Goal: Task Accomplishment & Management: Manage account settings

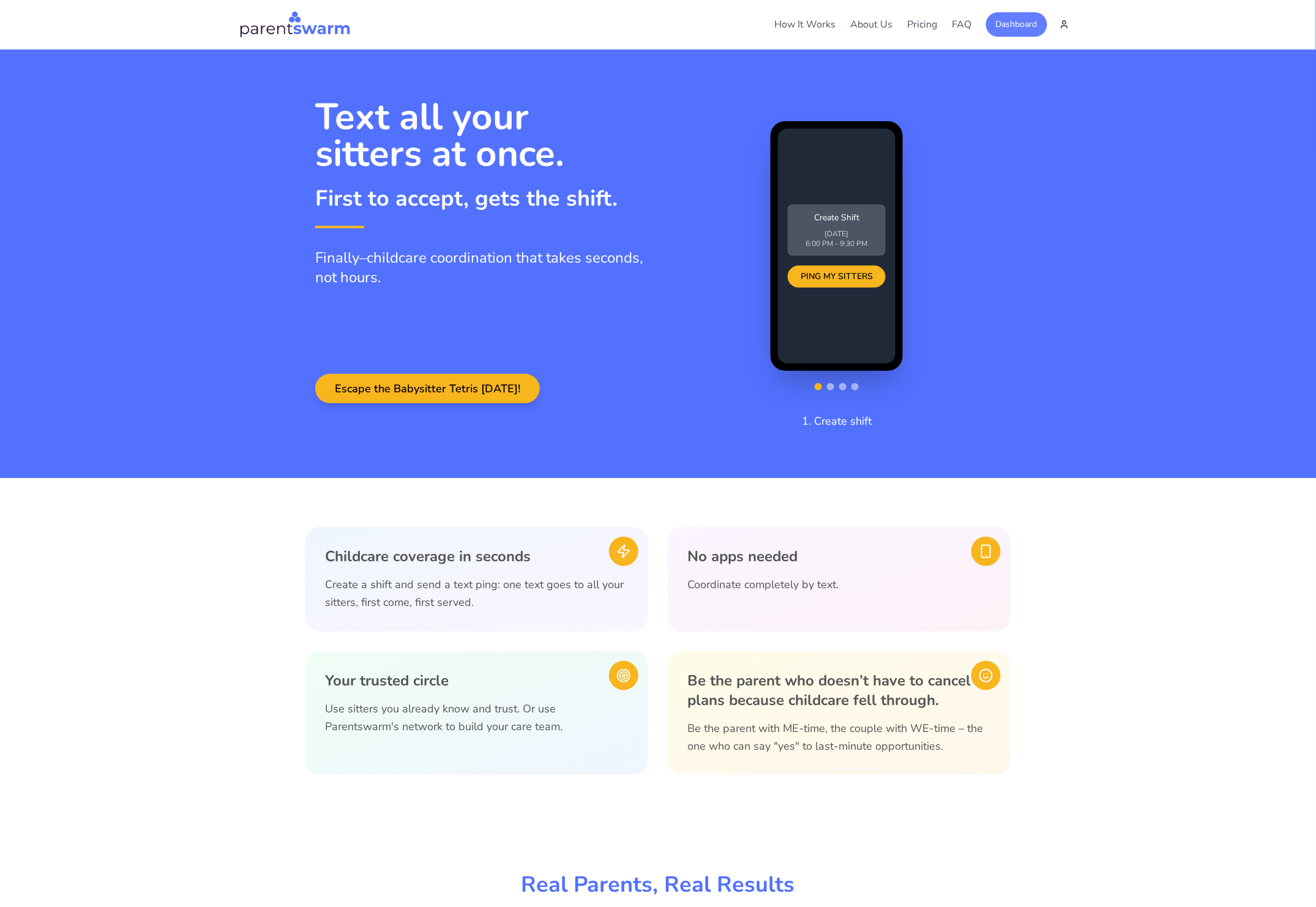
click at [1012, 21] on button "Dashboard" at bounding box center [1017, 25] width 61 height 25
click at [1001, 22] on button "Dashboard" at bounding box center [1017, 25] width 61 height 25
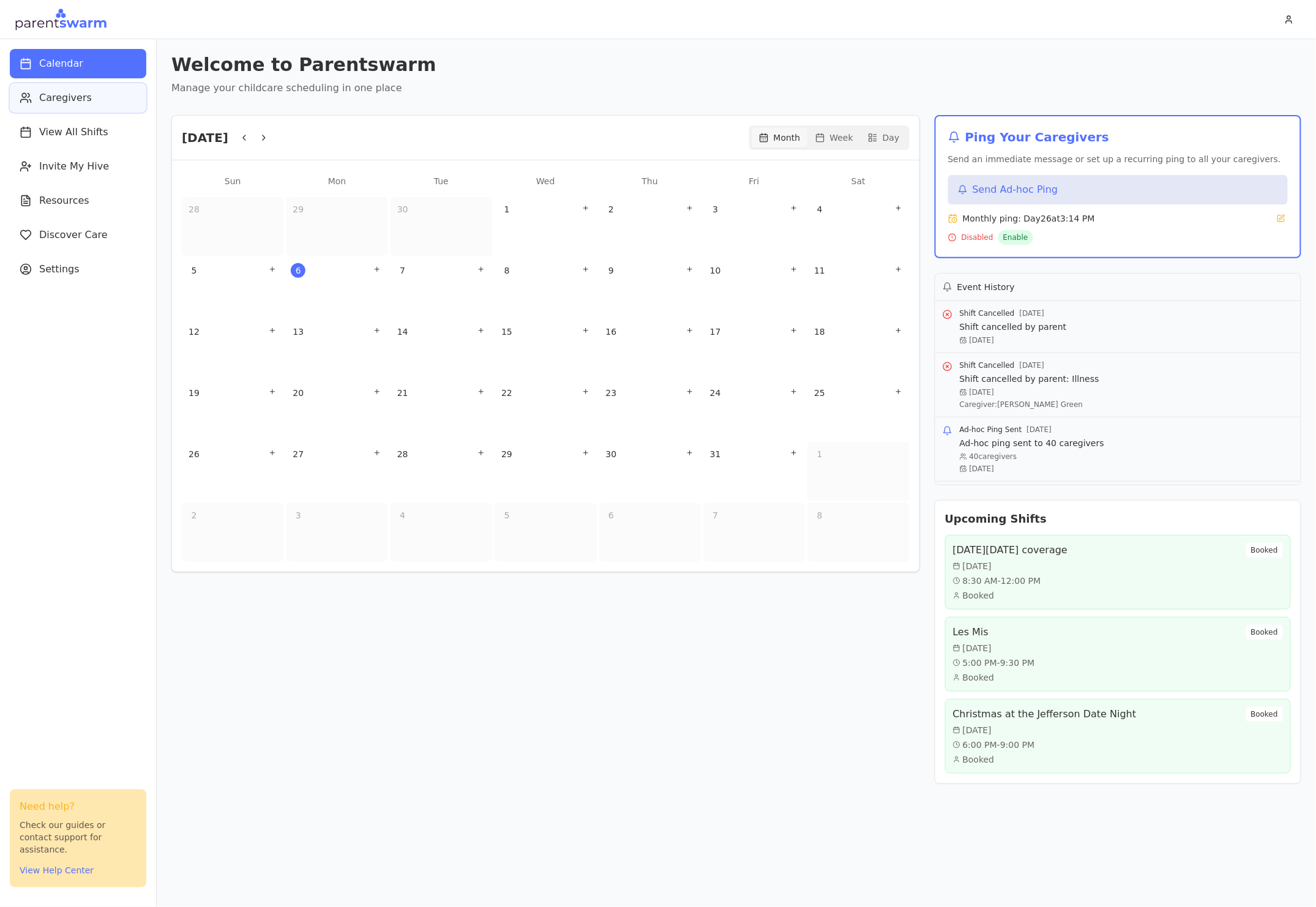
click at [96, 92] on button "Caregivers" at bounding box center [79, 98] width 137 height 30
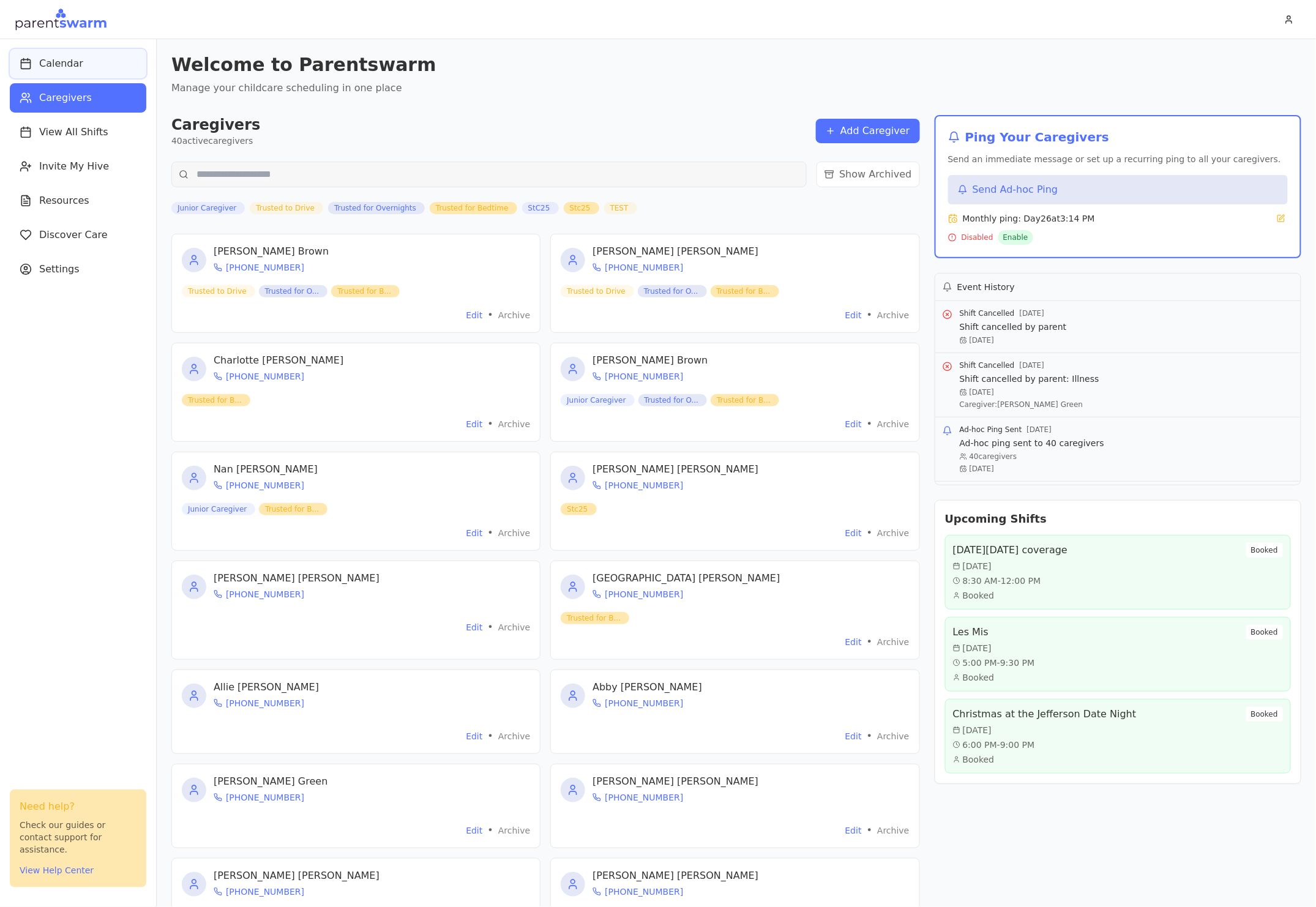
click at [54, 56] on span "Calendar" at bounding box center [61, 63] width 44 height 15
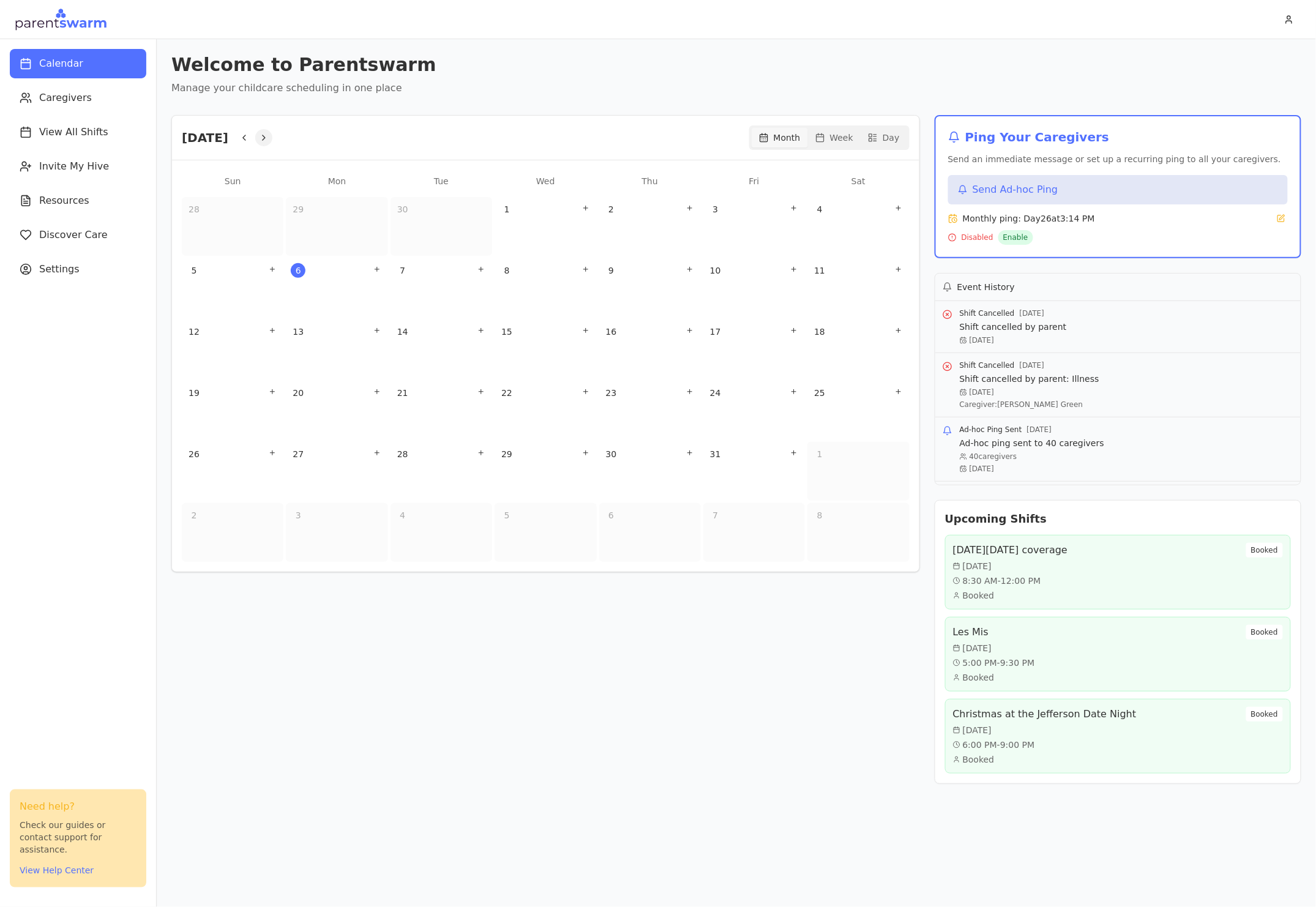
click at [269, 139] on icon "Next" at bounding box center [264, 138] width 10 height 10
click at [732, 480] on div "28 1 shift" at bounding box center [754, 472] width 102 height 59
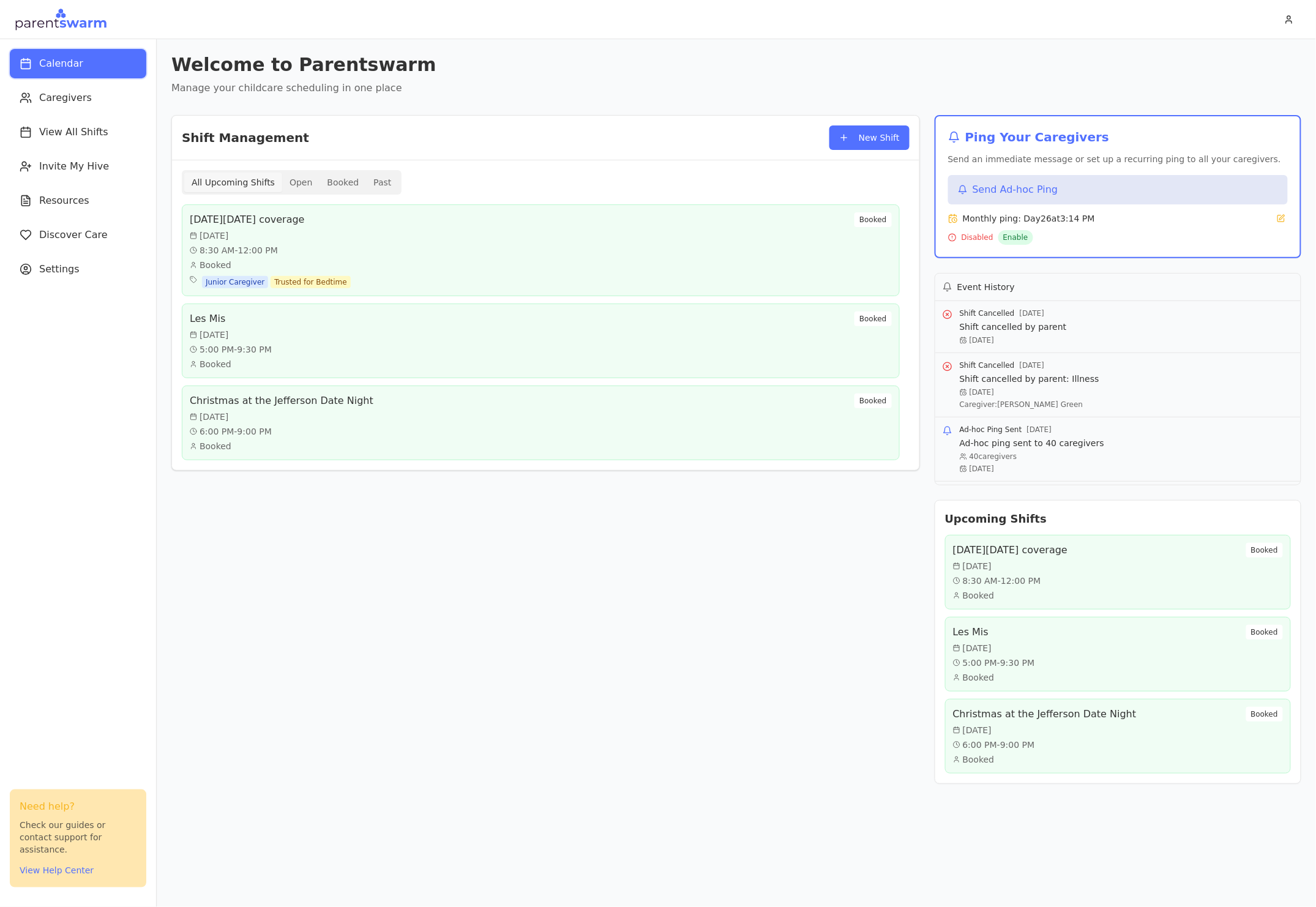
click at [81, 68] on button "Calendar" at bounding box center [79, 64] width 137 height 30
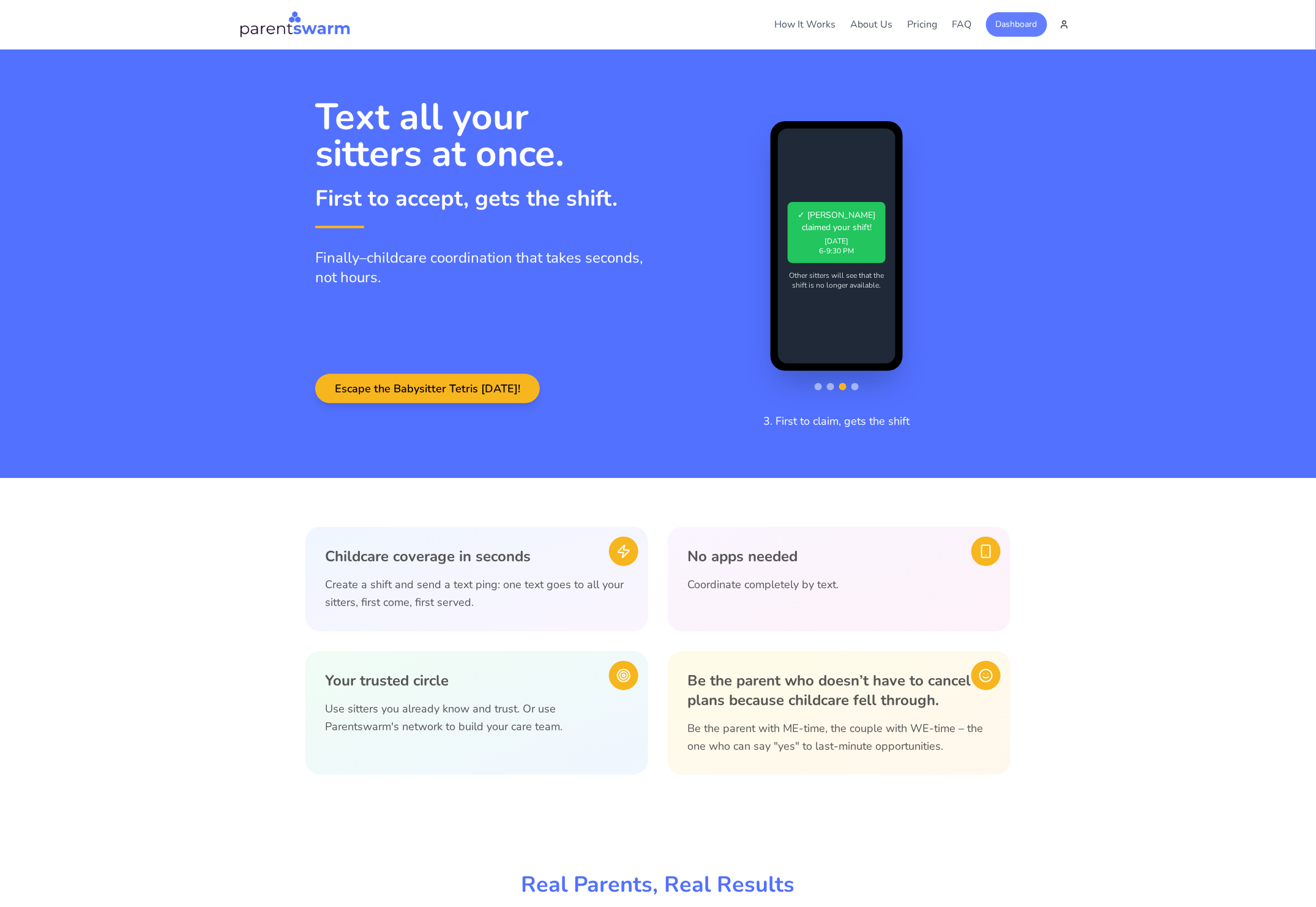
click at [1017, 29] on button "Dashboard" at bounding box center [1017, 25] width 61 height 25
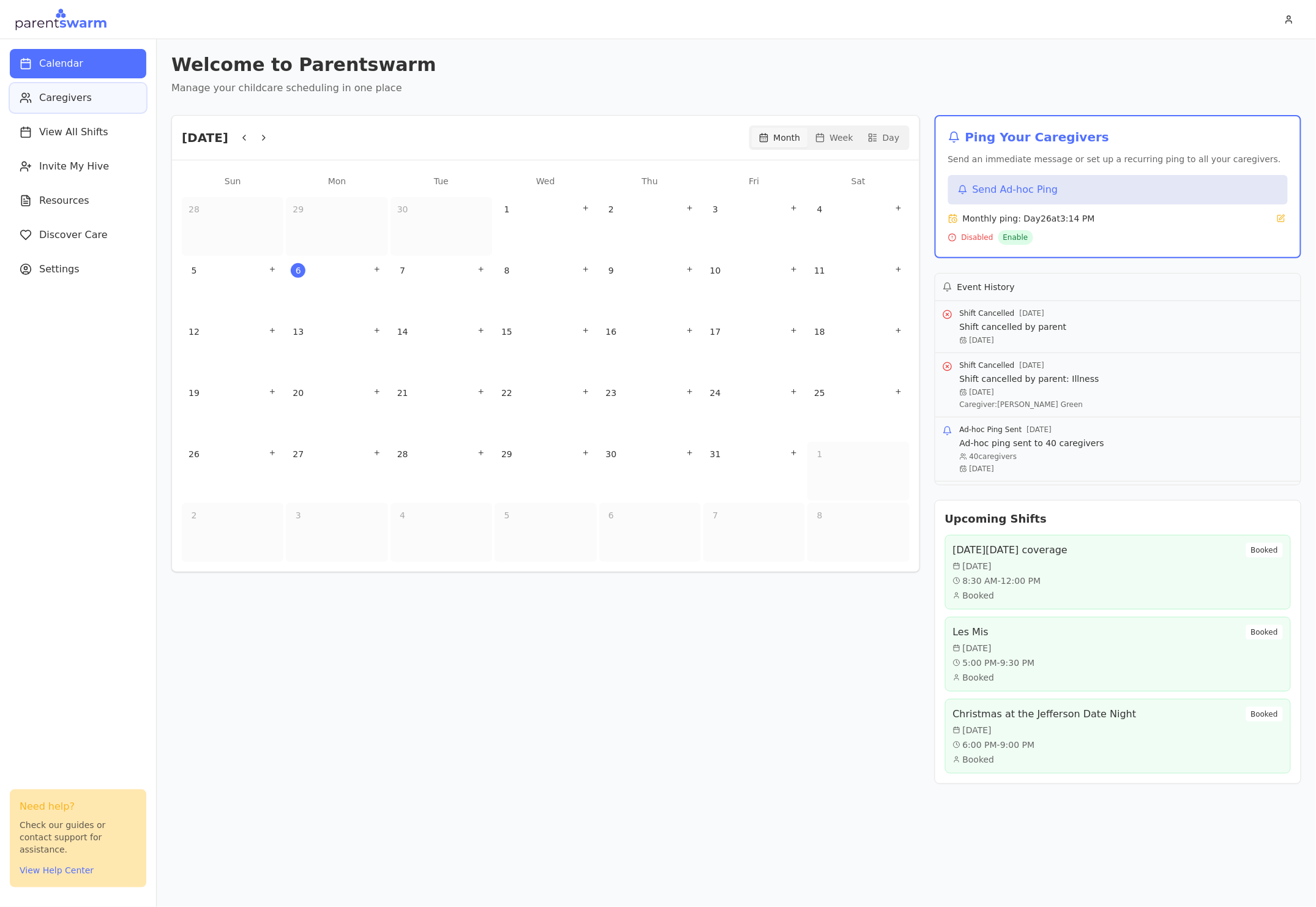
click at [47, 103] on span "Caregivers" at bounding box center [65, 98] width 53 height 15
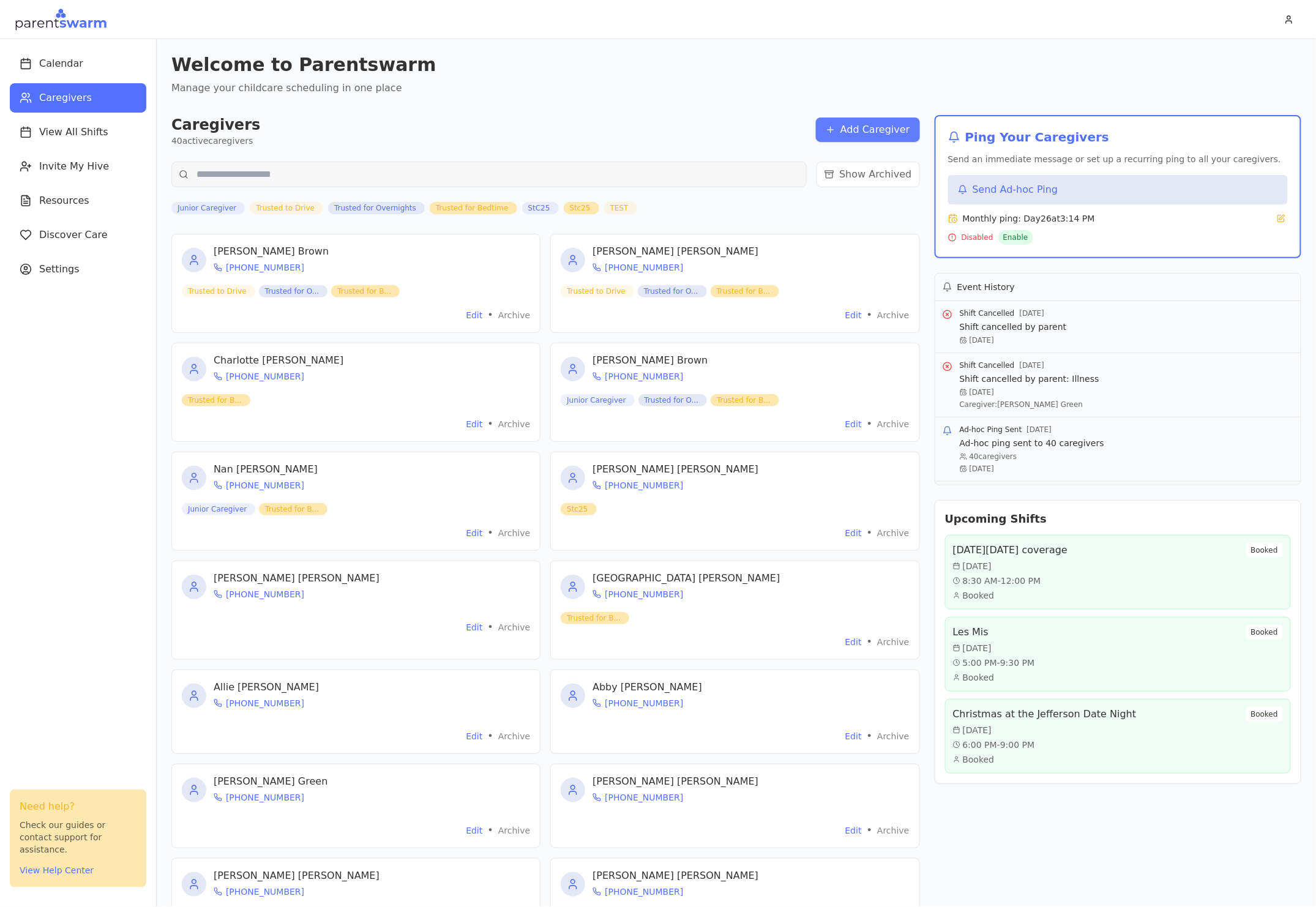
click at [863, 125] on button "Add Caregiver" at bounding box center [868, 130] width 104 height 25
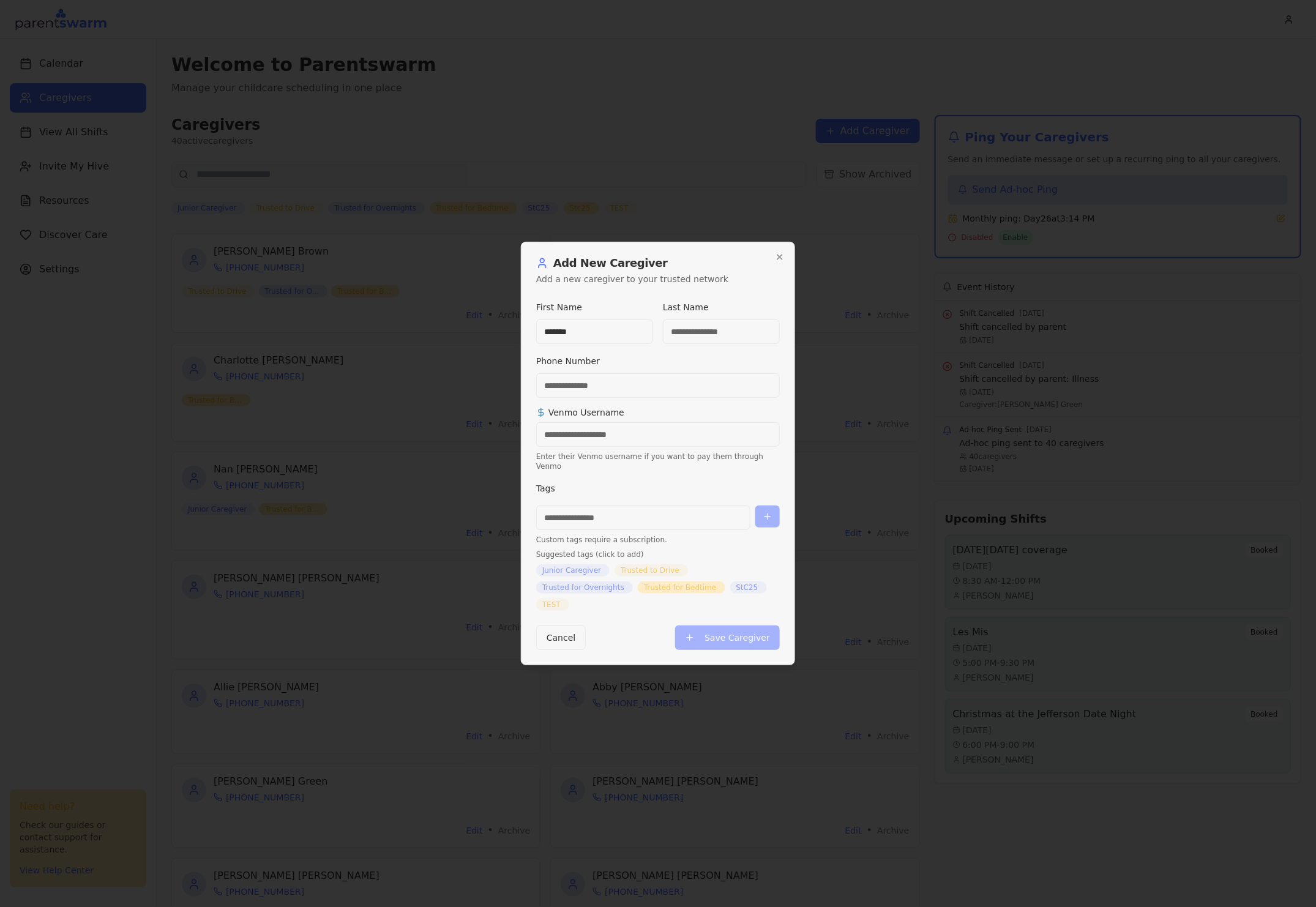
type input "*******"
type input "**********"
click at [617, 513] on input at bounding box center [644, 518] width 215 height 25
click at [658, 566] on span "Trusted to Drive" at bounding box center [651, 570] width 59 height 10
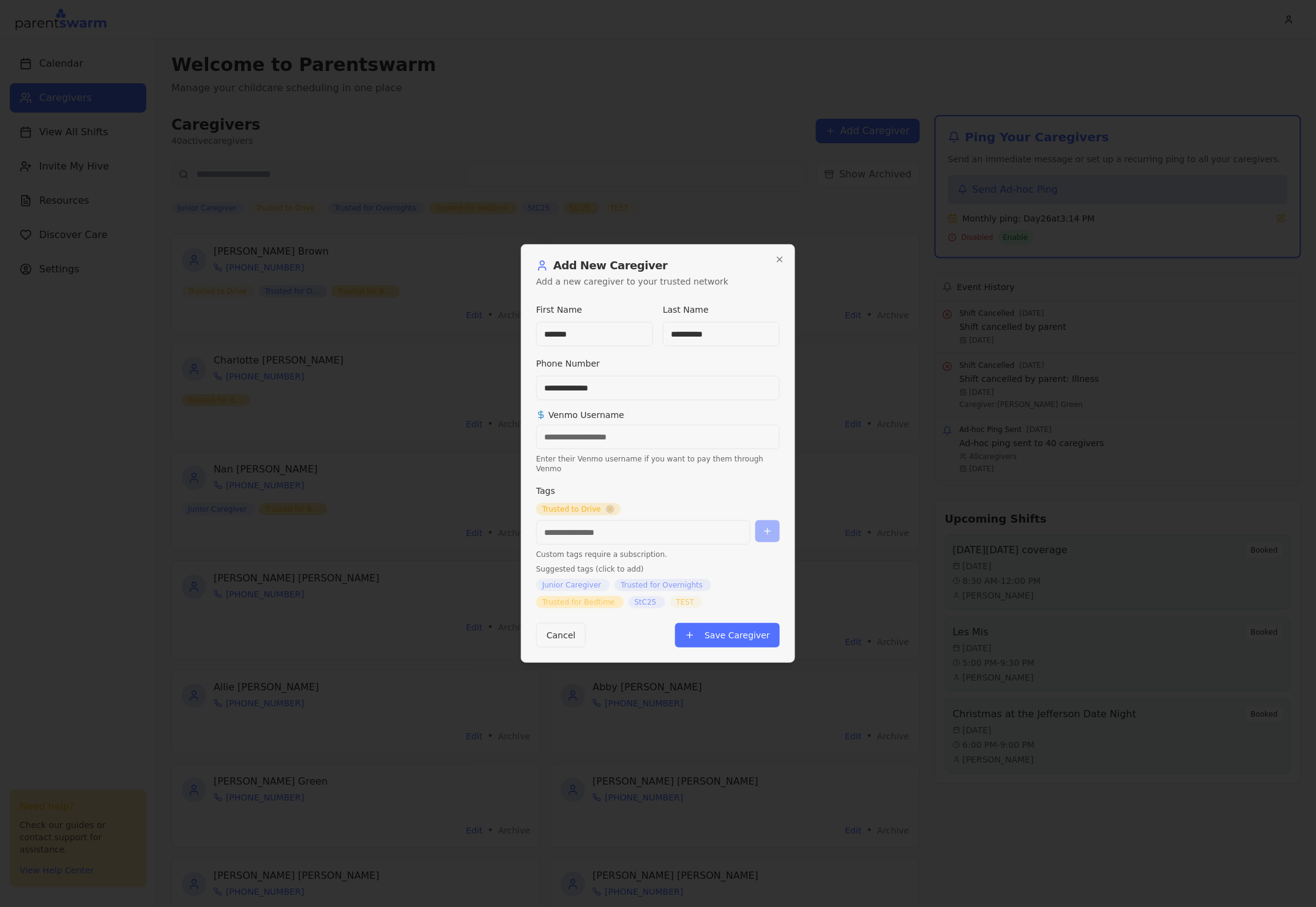
click at [609, 508] on icon "Remove tag" at bounding box center [610, 509] width 4 height 4
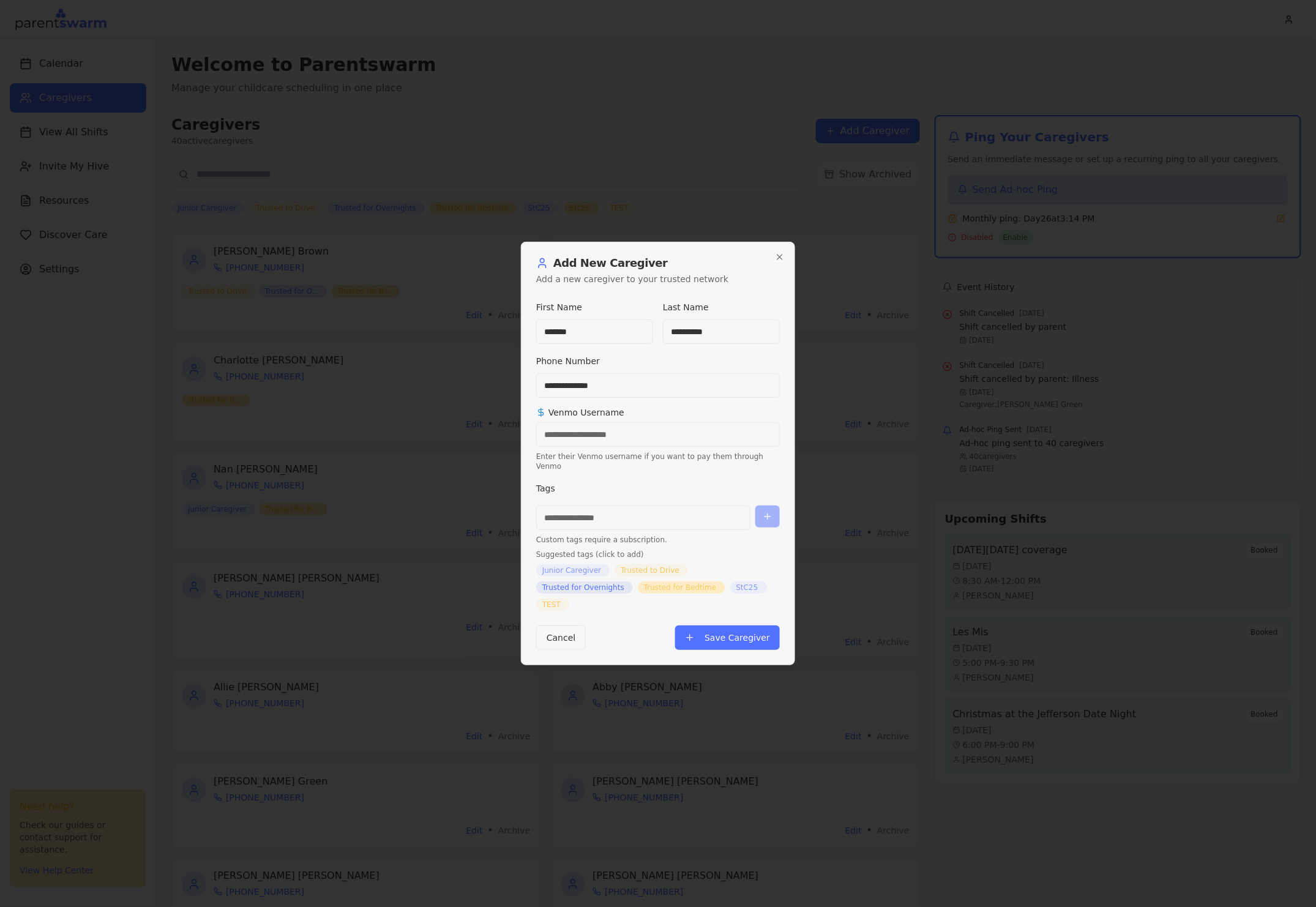
click at [573, 583] on span "Trusted for Overnights" at bounding box center [584, 588] width 82 height 10
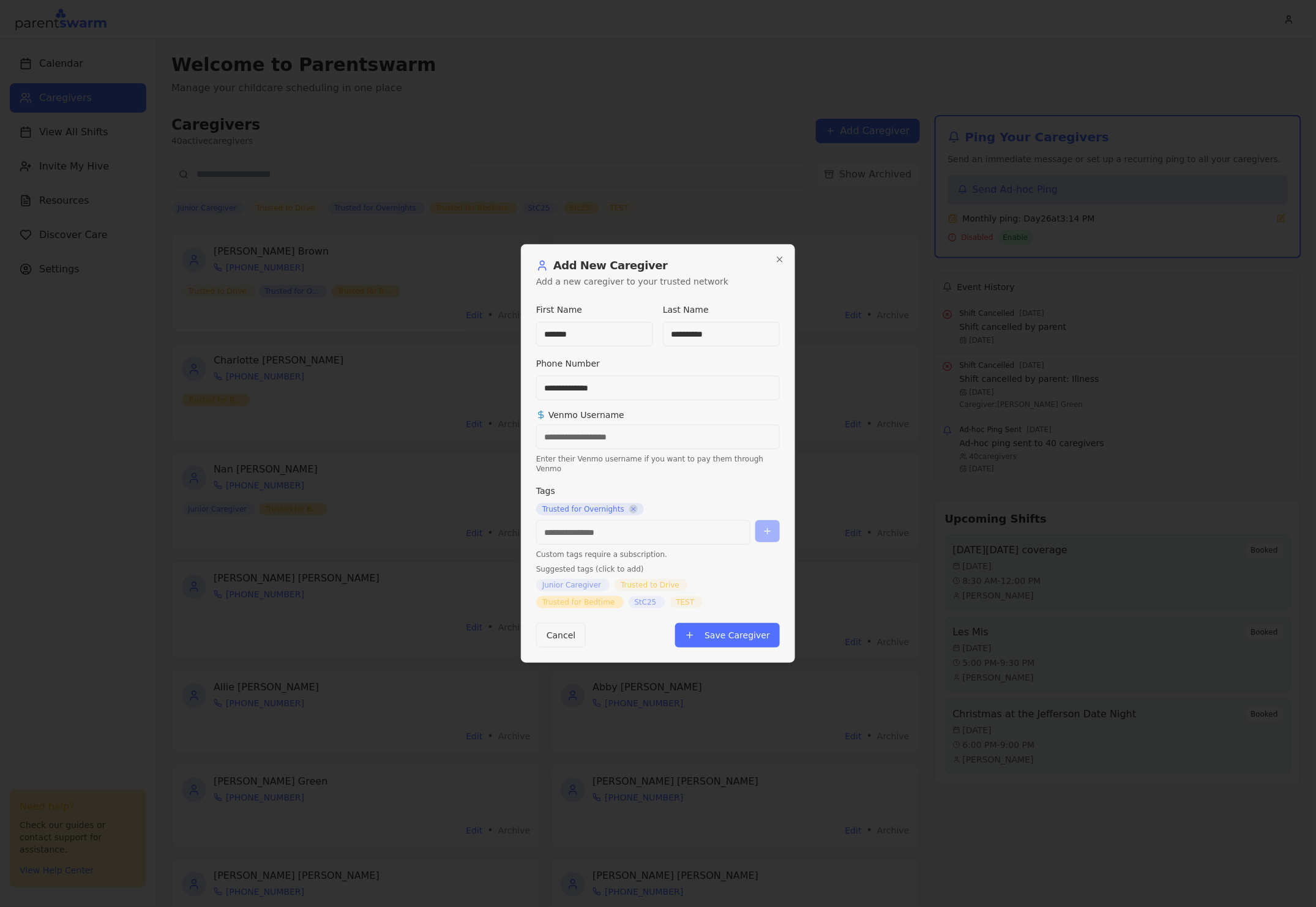
click at [630, 506] on icon "Remove tag" at bounding box center [633, 509] width 7 height 7
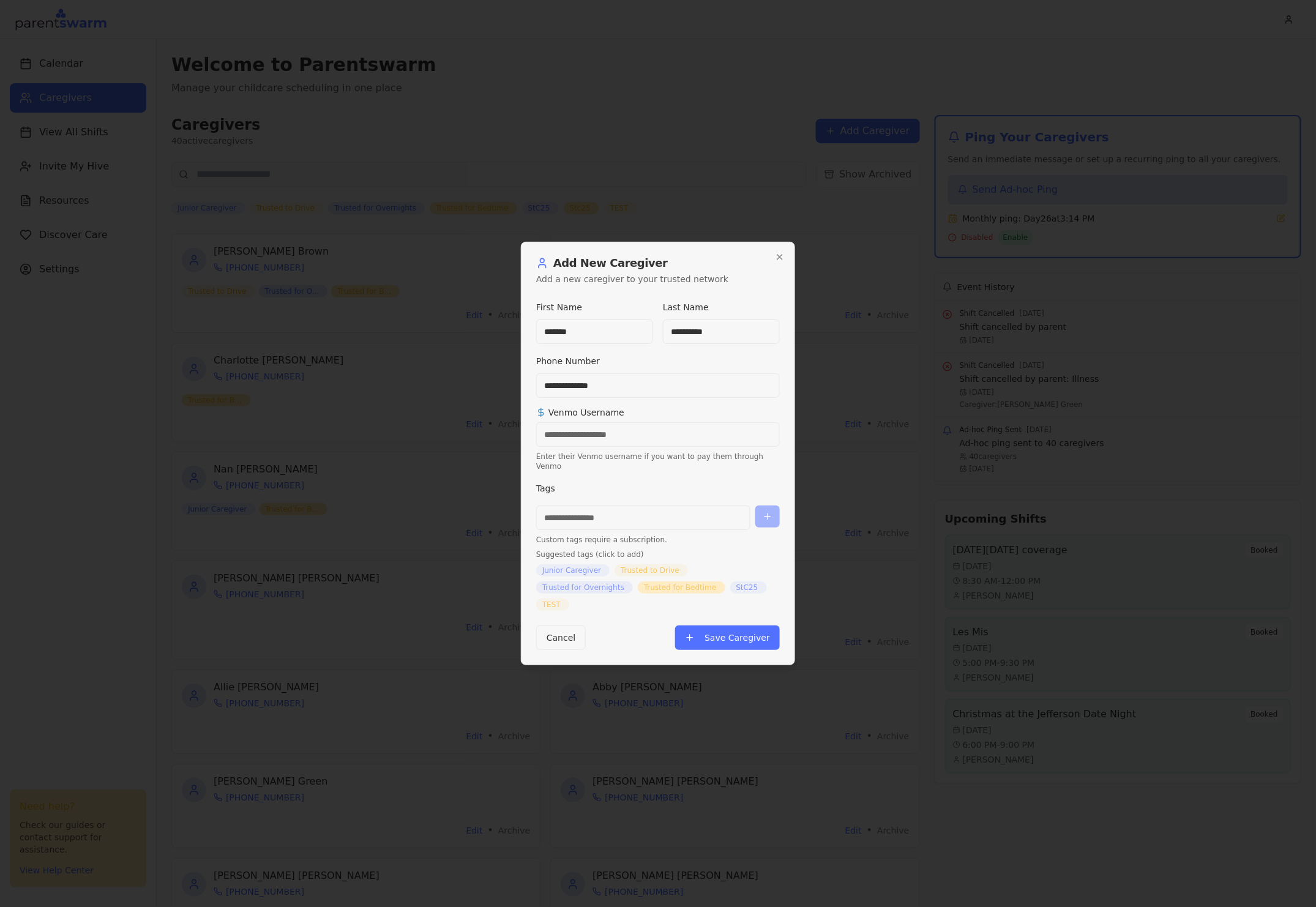
click at [621, 517] on input at bounding box center [644, 518] width 215 height 25
type input "******"
click at [723, 638] on button "Save Caregiver" at bounding box center [728, 638] width 105 height 25
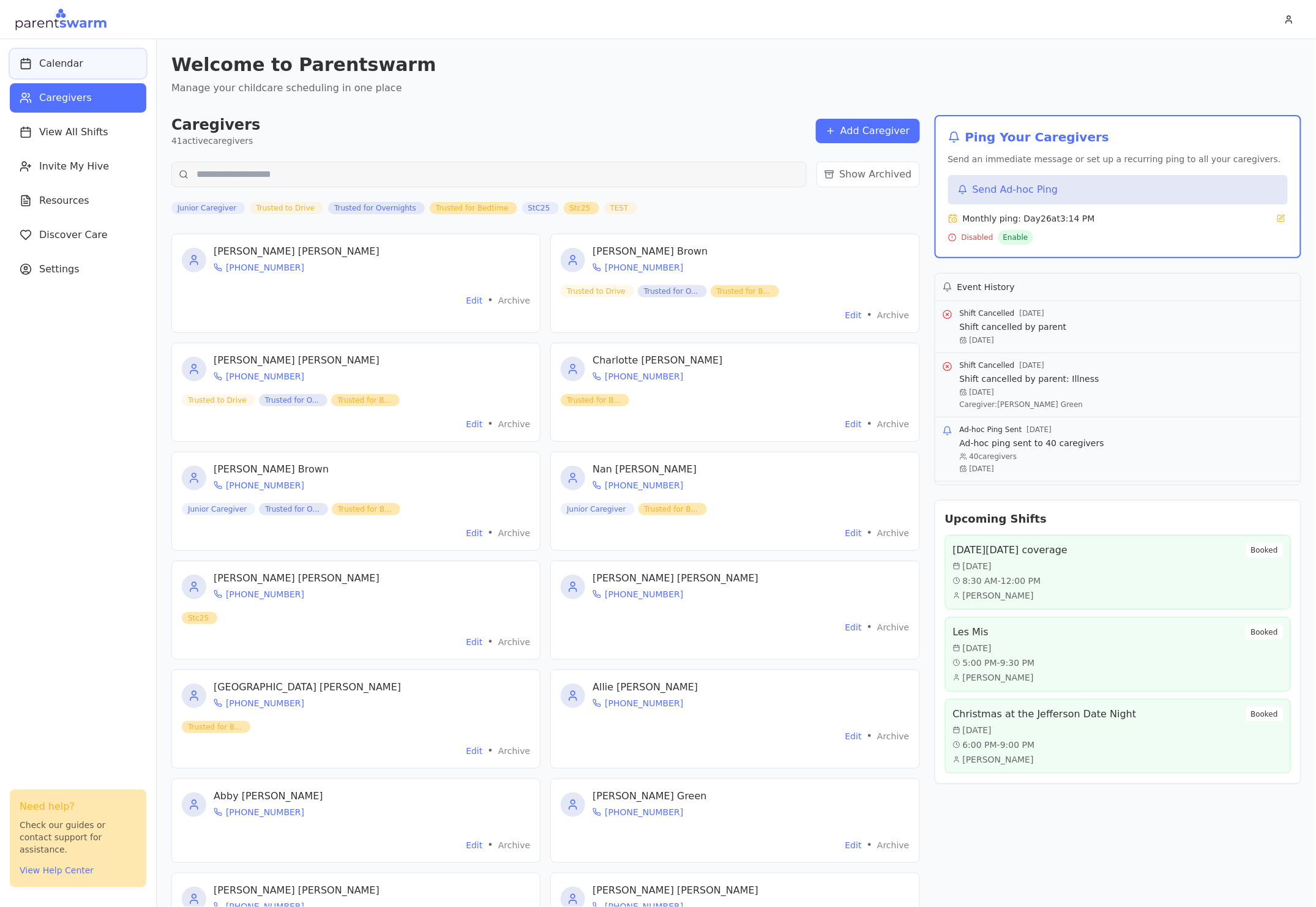
click at [53, 68] on span "Calendar" at bounding box center [61, 63] width 44 height 15
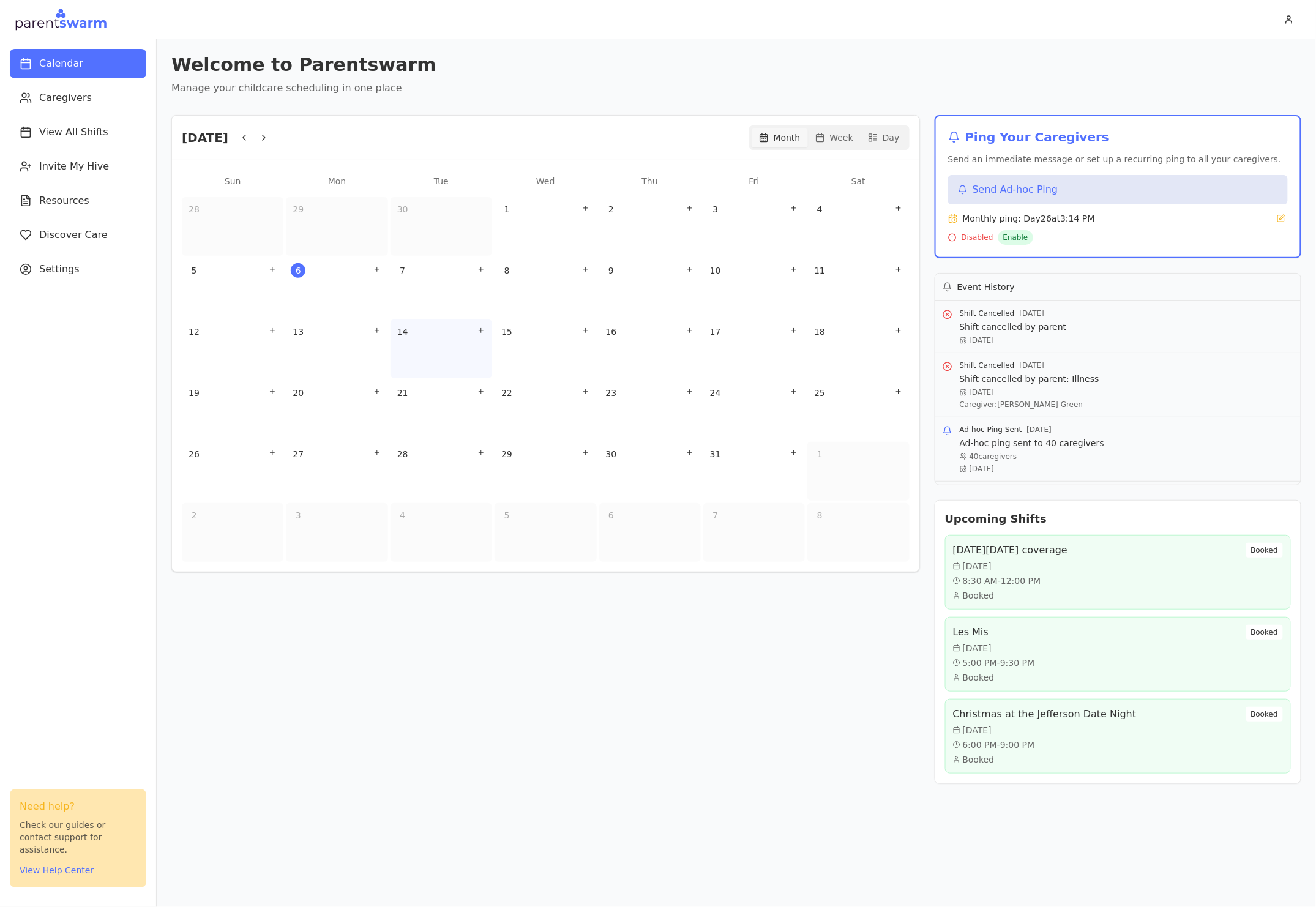
click at [441, 359] on div "14" at bounding box center [441, 349] width 102 height 59
click at [480, 330] on icon "Add shift" at bounding box center [480, 330] width 7 height 7
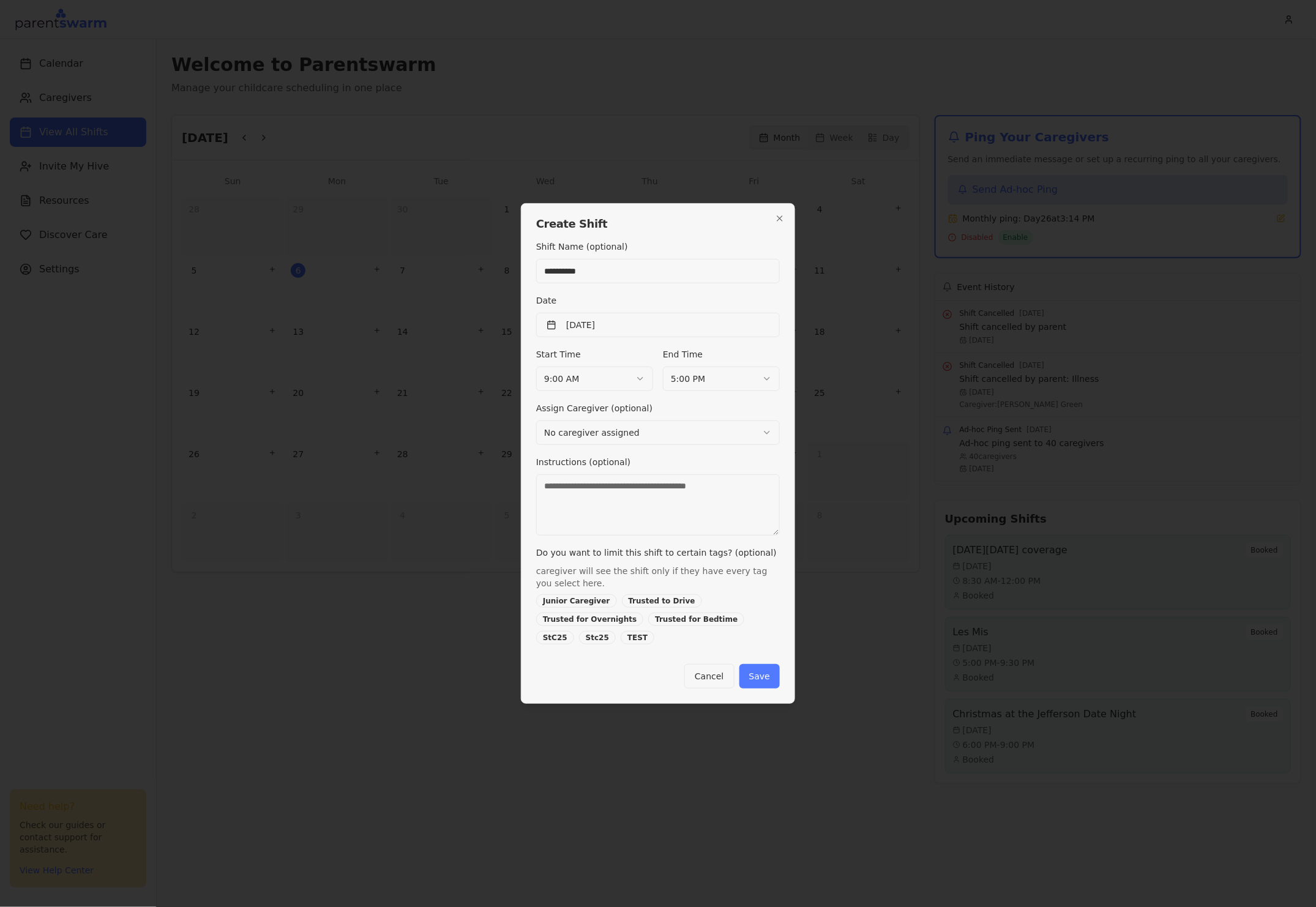
type input "**********"
click at [626, 381] on body "Calendar Caregivers View All Shifts Invite My Hive Resources Discover Care Sett…" at bounding box center [658, 453] width 1316 height 907
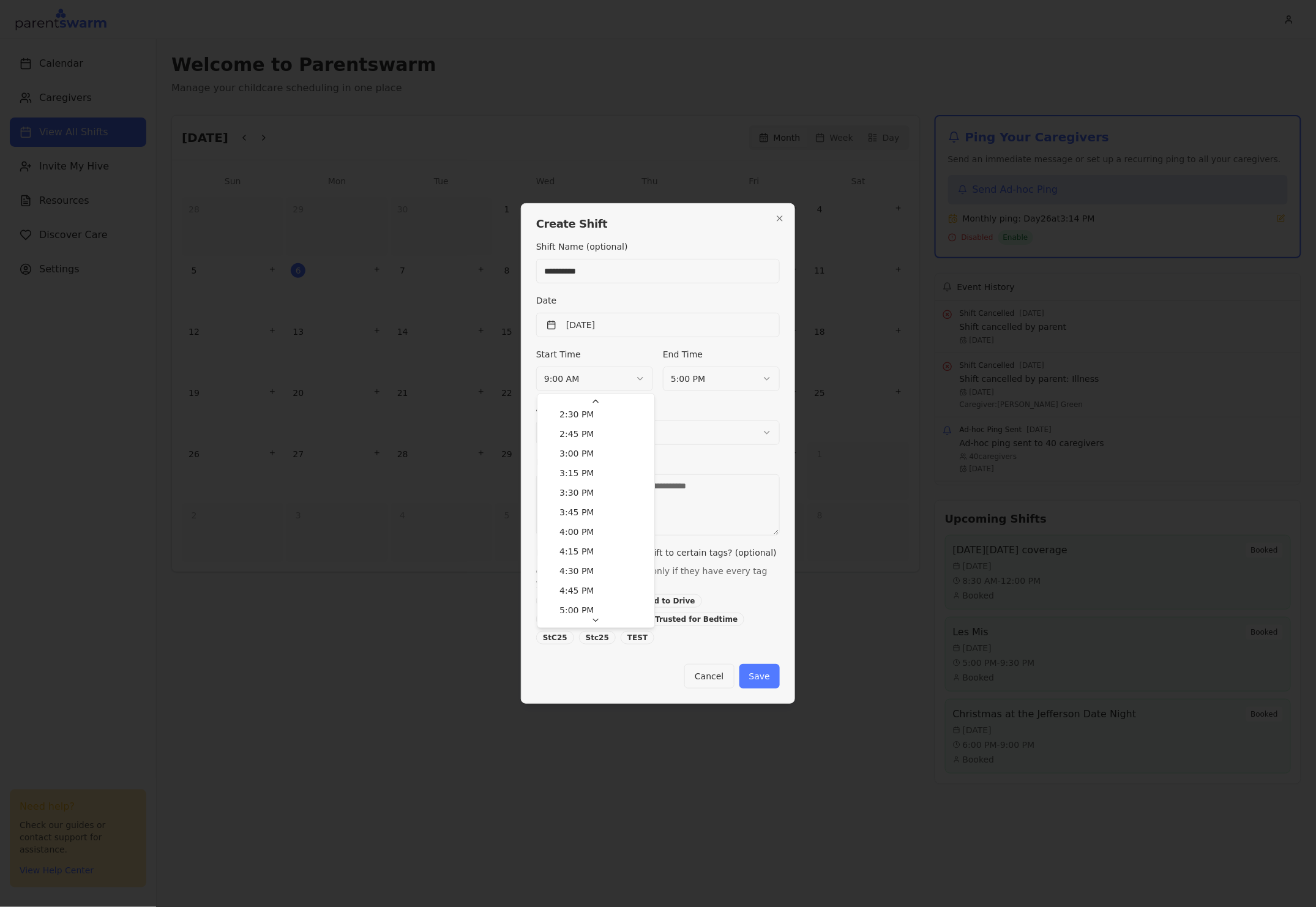
scroll to position [1195, 0]
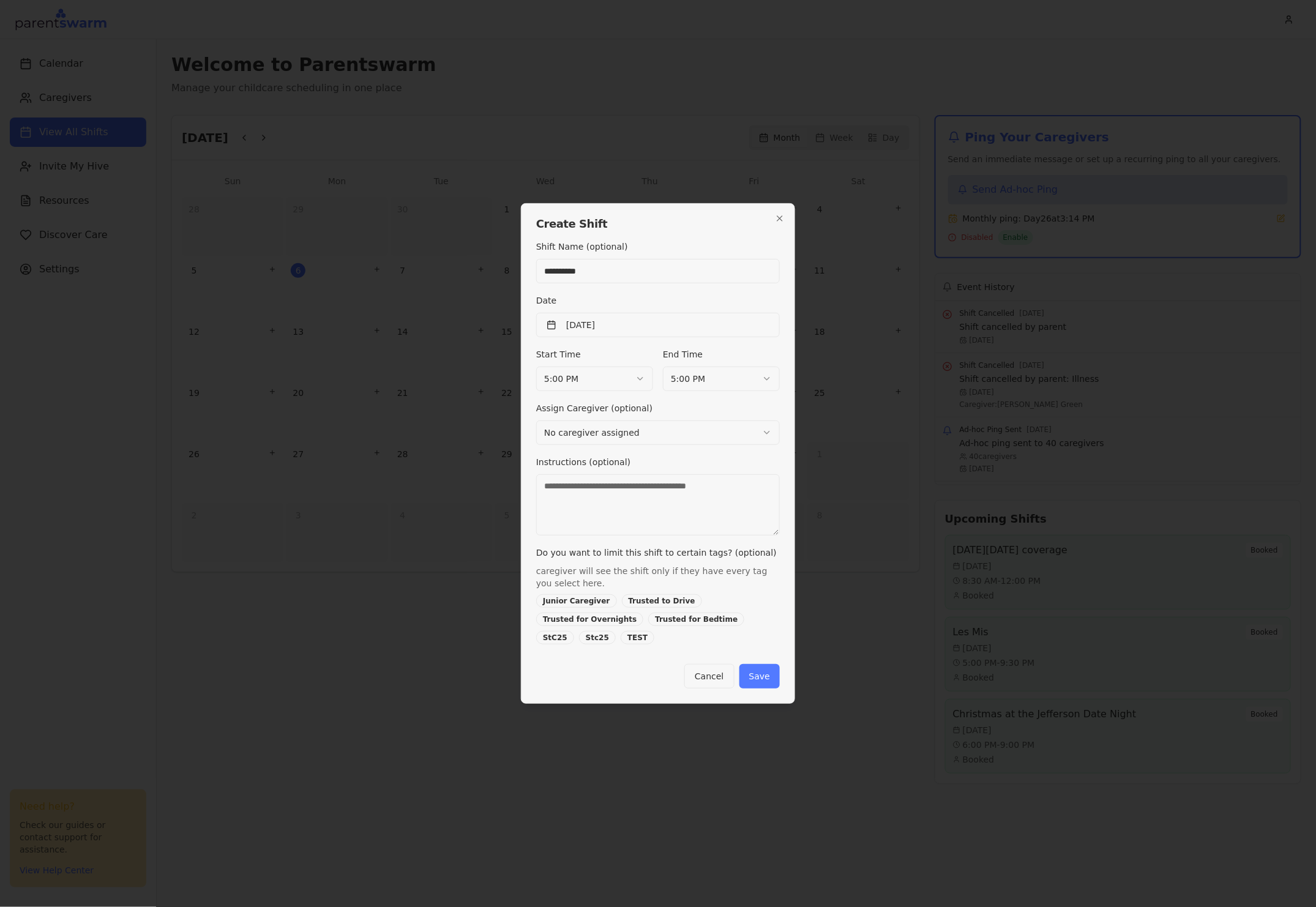
click at [724, 388] on body "Calendar Caregivers View All Shifts Invite My Hive Resources Discover Care Sett…" at bounding box center [658, 453] width 1316 height 907
click at [605, 440] on body "Calendar Caregivers View All Shifts Invite My Hive Resources Discover Care Sett…" at bounding box center [658, 453] width 1316 height 907
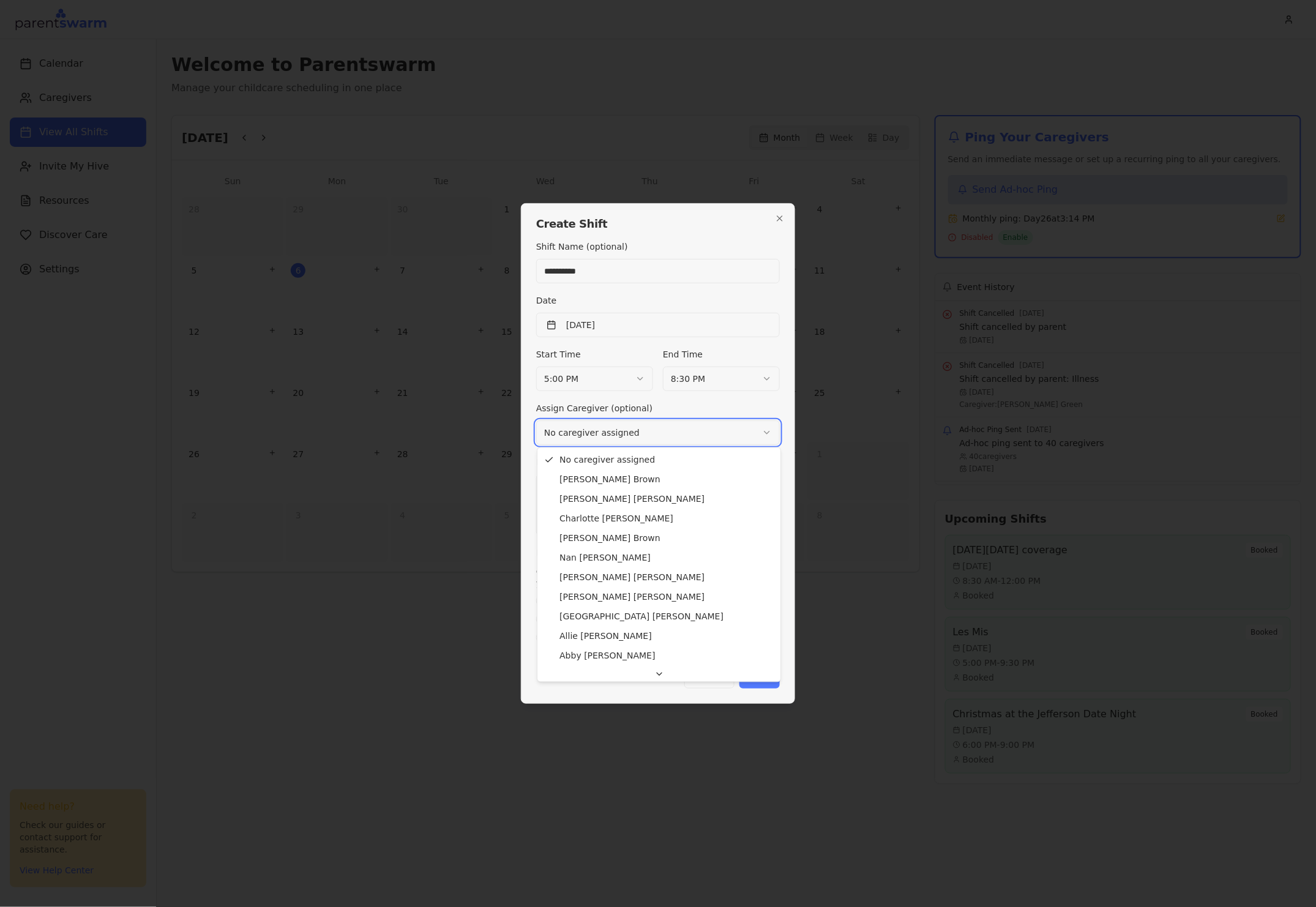
click at [595, 431] on body "Calendar Caregivers View All Shifts Invite My Hive Resources Discover Care Sett…" at bounding box center [658, 453] width 1316 height 907
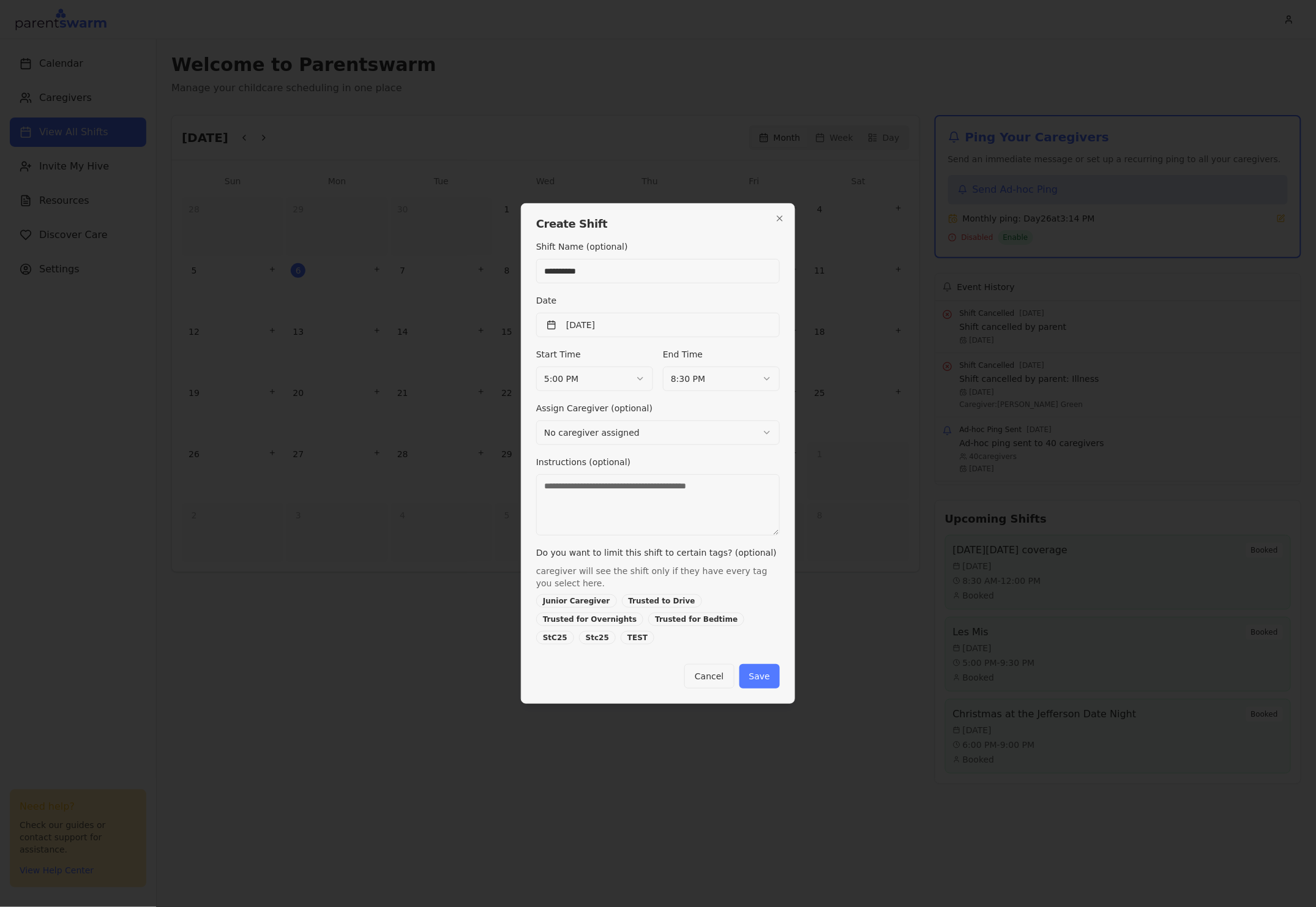
click at [631, 492] on textarea "Instructions (optional)" at bounding box center [658, 504] width 243 height 61
type textarea "**********"
click at [668, 624] on div "Trusted for Bedtime" at bounding box center [696, 619] width 96 height 13
click at [772, 679] on button "Save" at bounding box center [759, 676] width 40 height 25
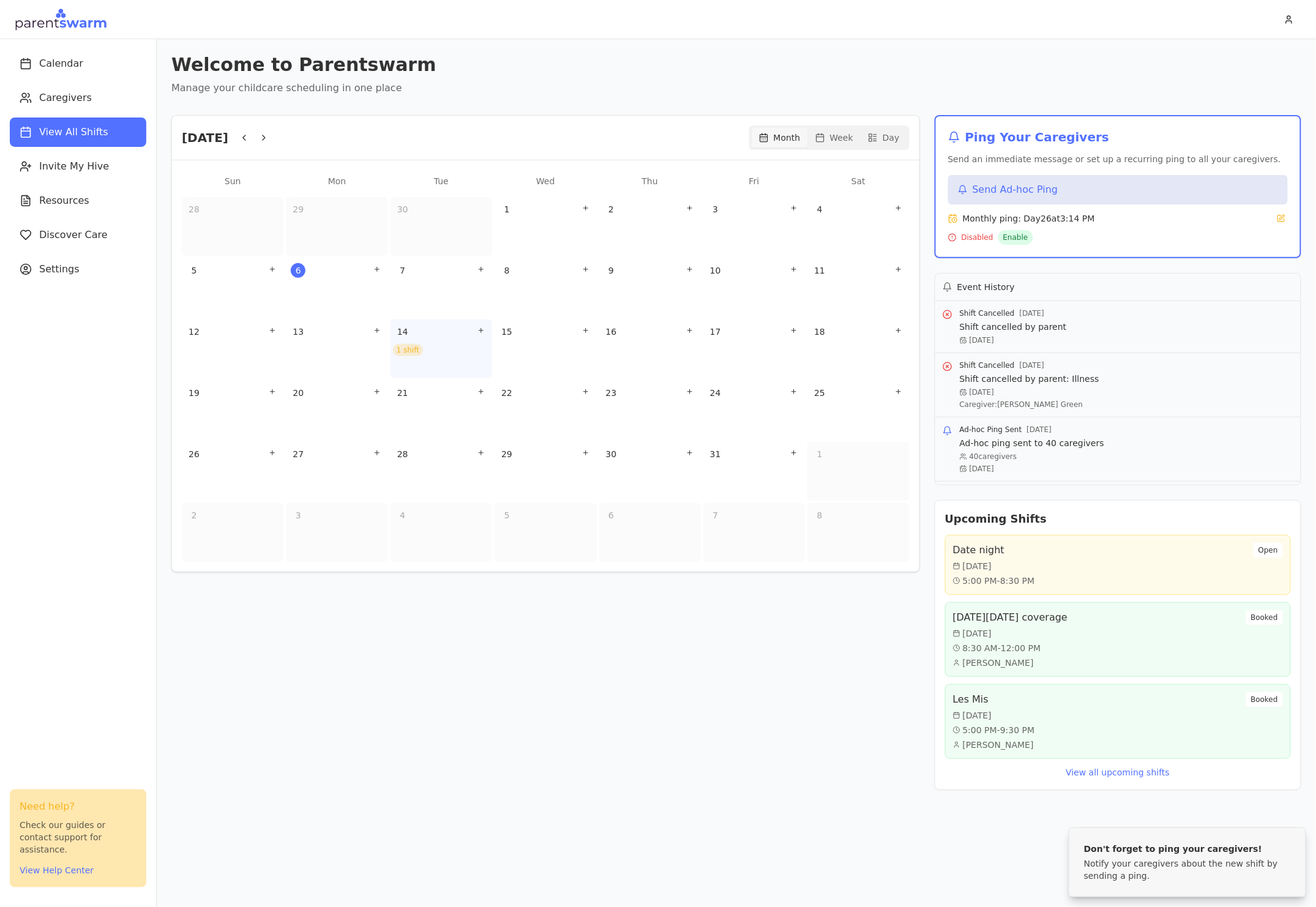
click at [438, 358] on div "14 1 shift" at bounding box center [441, 349] width 102 height 59
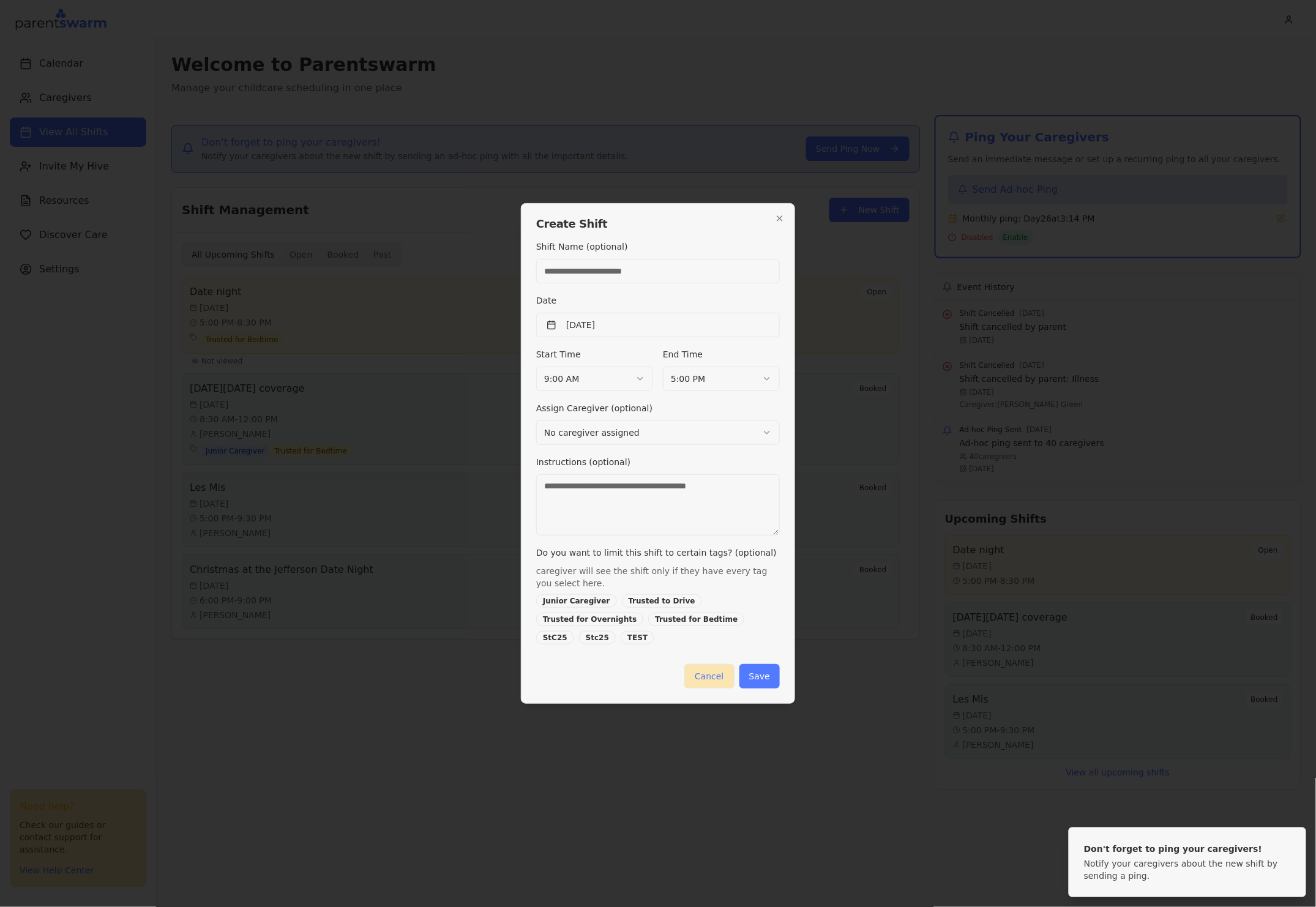
click at [707, 668] on button "Cancel" at bounding box center [709, 676] width 50 height 25
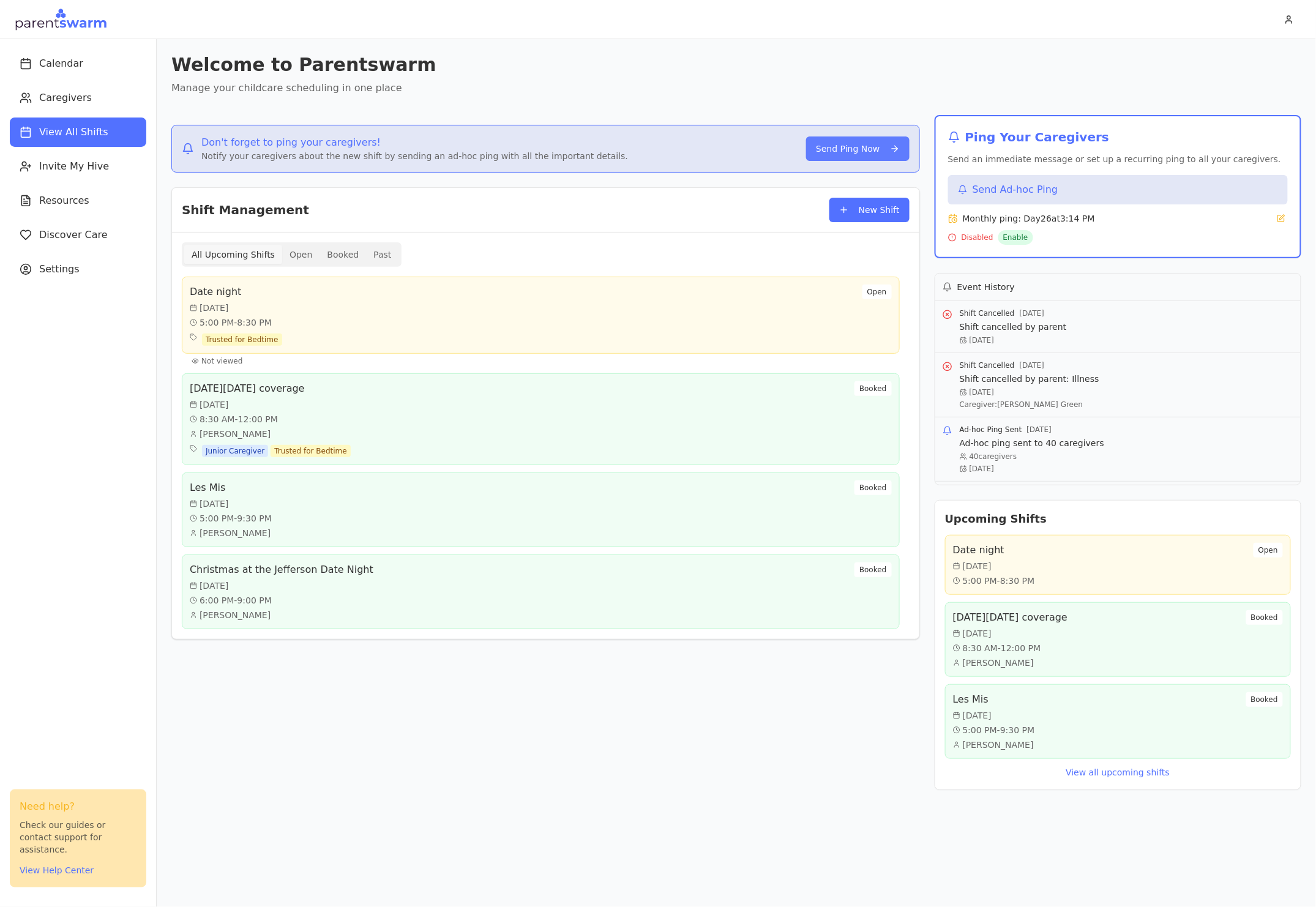
click at [874, 158] on button "Send Ping Now" at bounding box center [857, 149] width 103 height 25
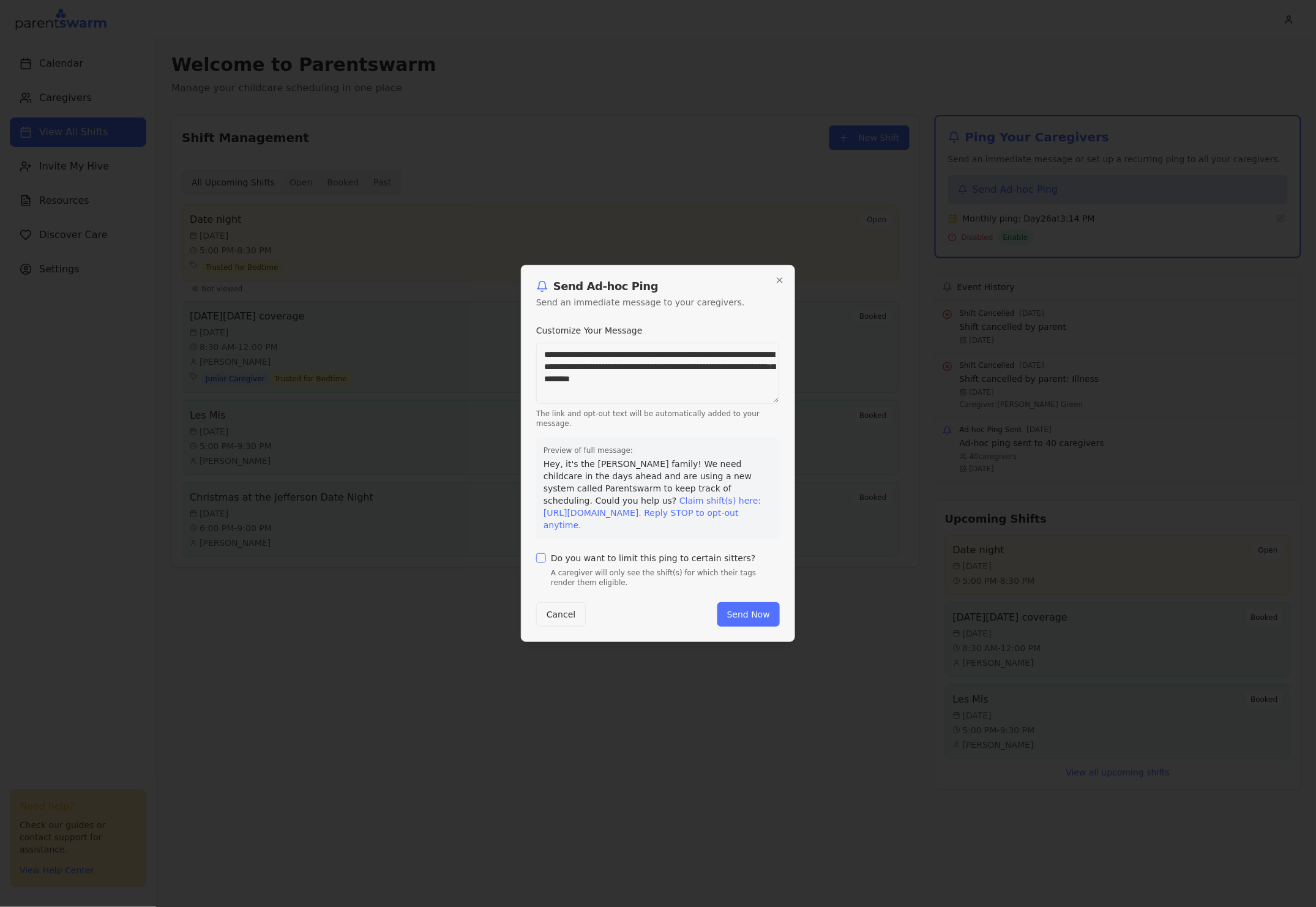
drag, startPoint x: 732, startPoint y: 387, endPoint x: 511, endPoint y: 337, distance: 226.6
click at [511, 337] on body "Calendar Caregivers View All Shifts Invite My Hive Resources Discover Care Sett…" at bounding box center [658, 453] width 1316 height 907
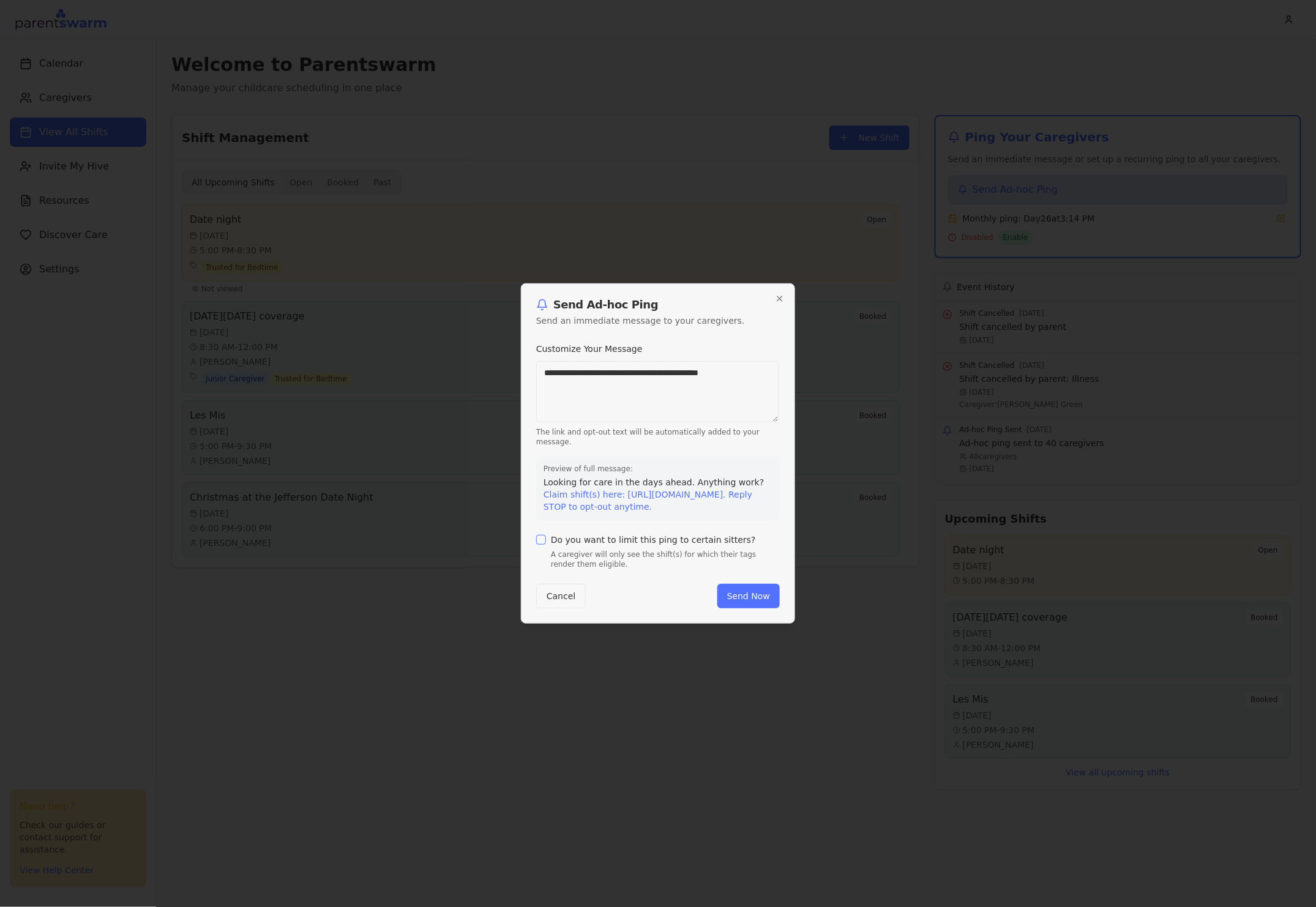
type textarea "**********"
click at [539, 545] on button "Do you want to limit this ping to certain sitters?" at bounding box center [541, 539] width 10 height 10
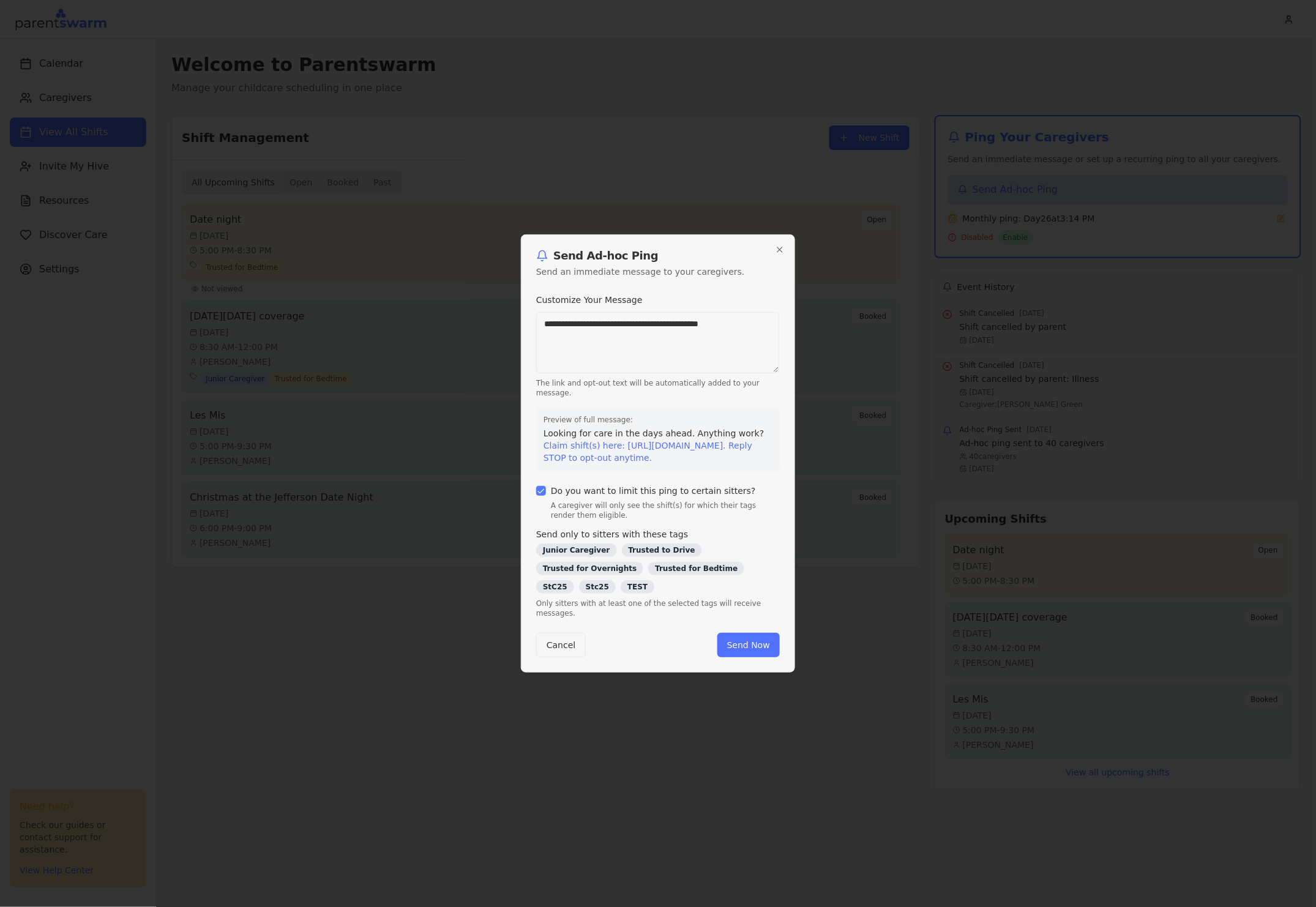
click at [543, 496] on button "Do you want to limit this ping to certain sitters?" at bounding box center [541, 490] width 10 height 10
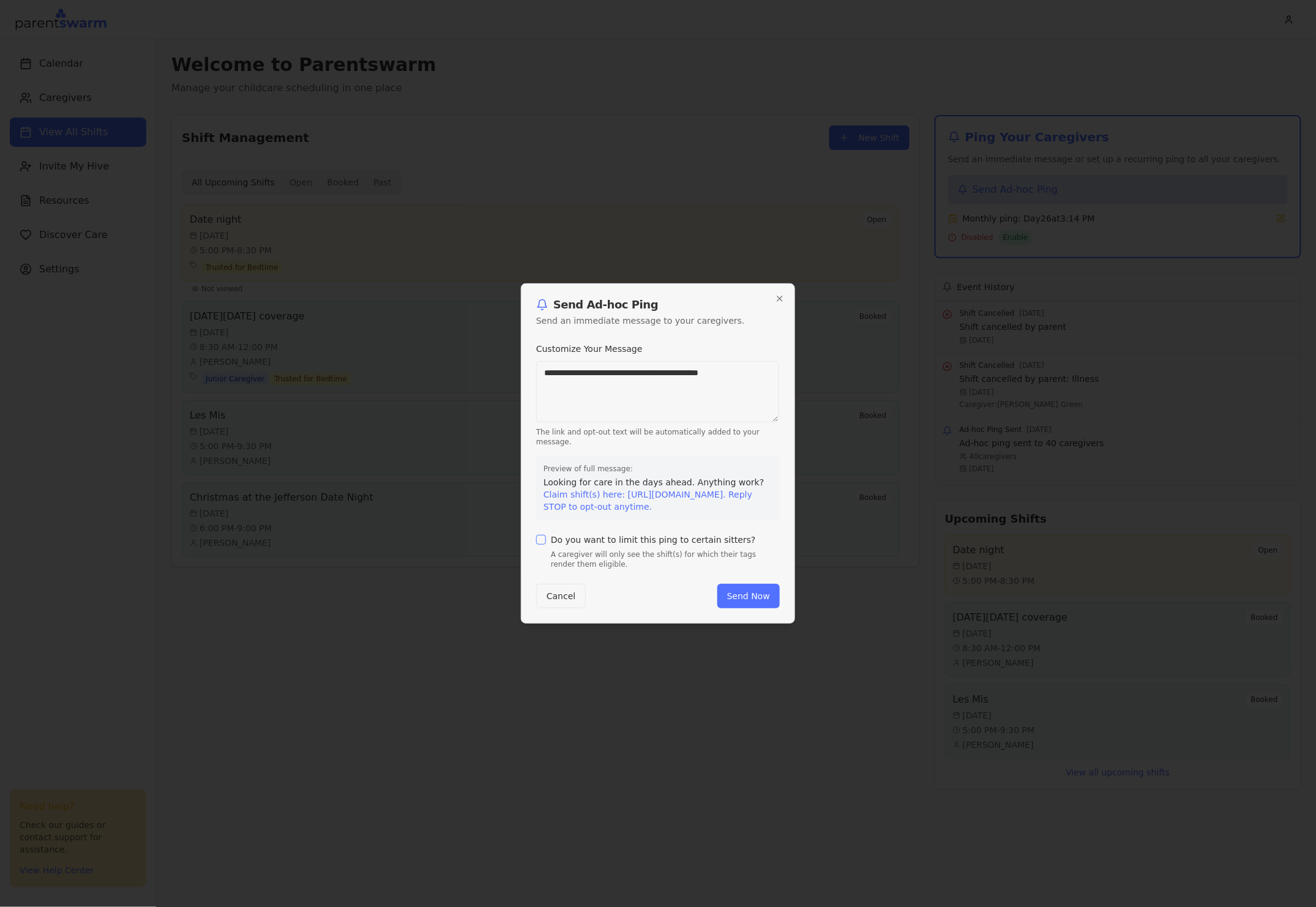
click at [546, 545] on button "Do you want to limit this ping to certain sitters?" at bounding box center [541, 539] width 10 height 10
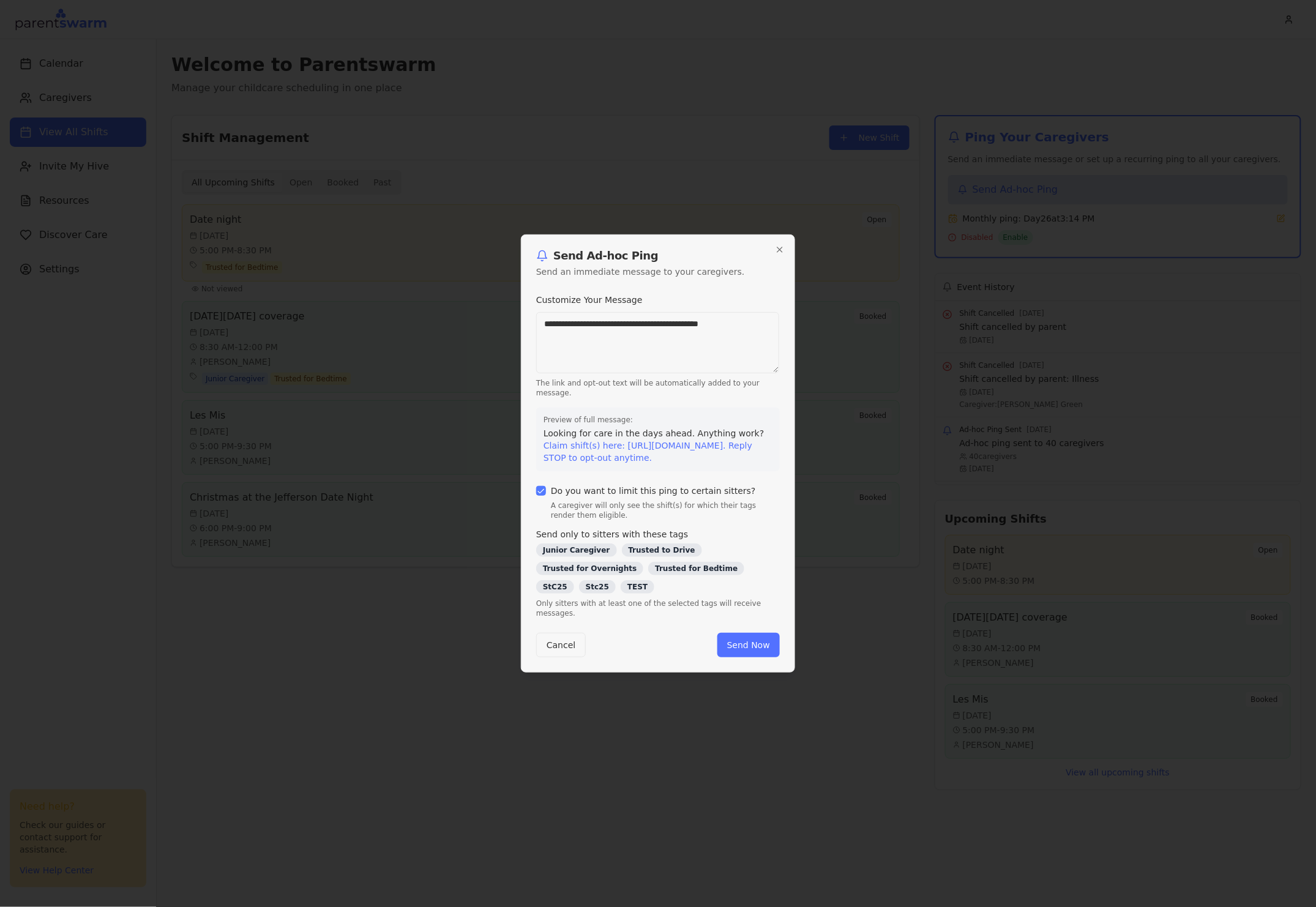
click at [541, 496] on button "Do you want to limit this ping to certain sitters?" at bounding box center [541, 490] width 10 height 10
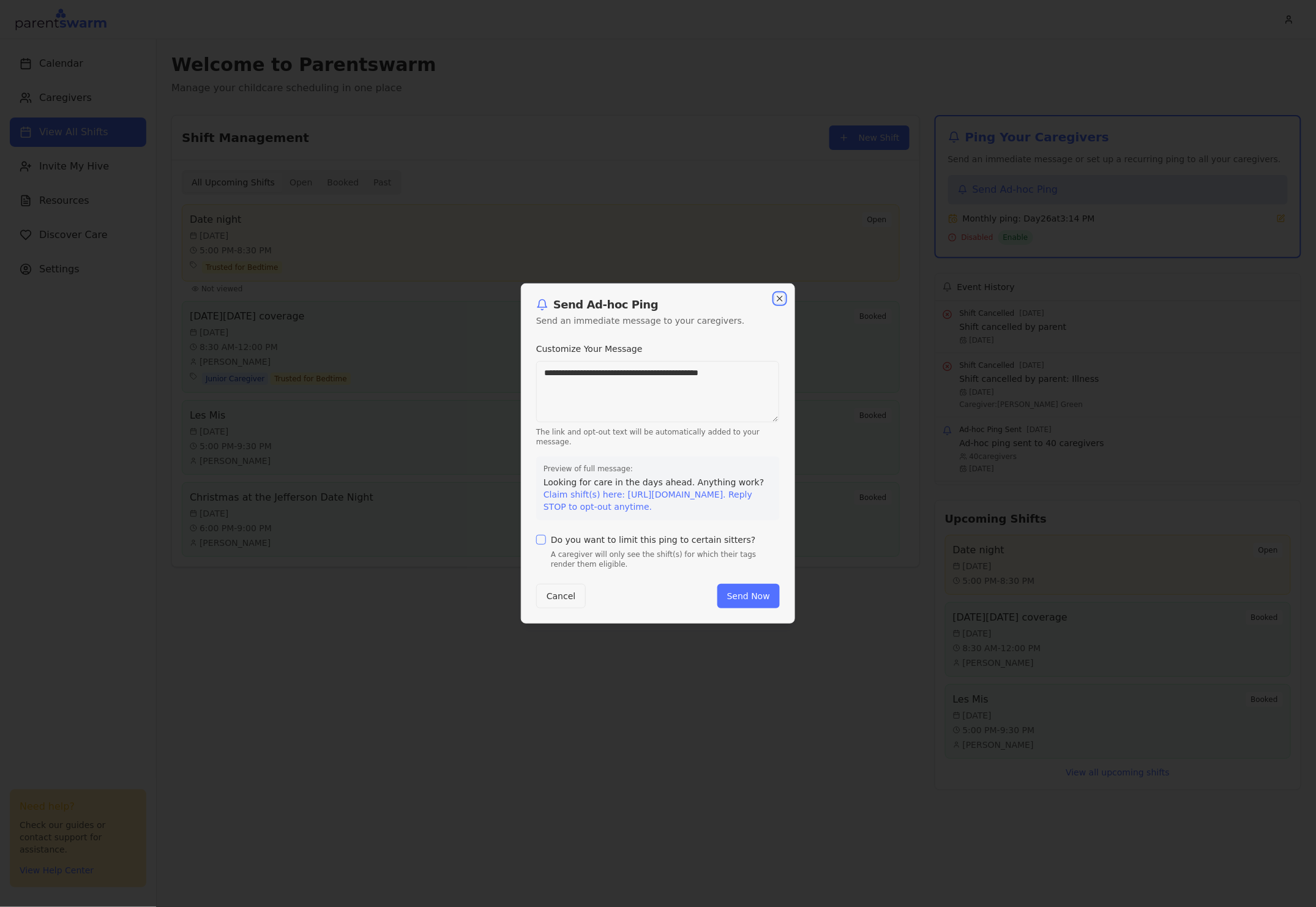
click at [777, 296] on icon "button" at bounding box center [780, 298] width 5 height 5
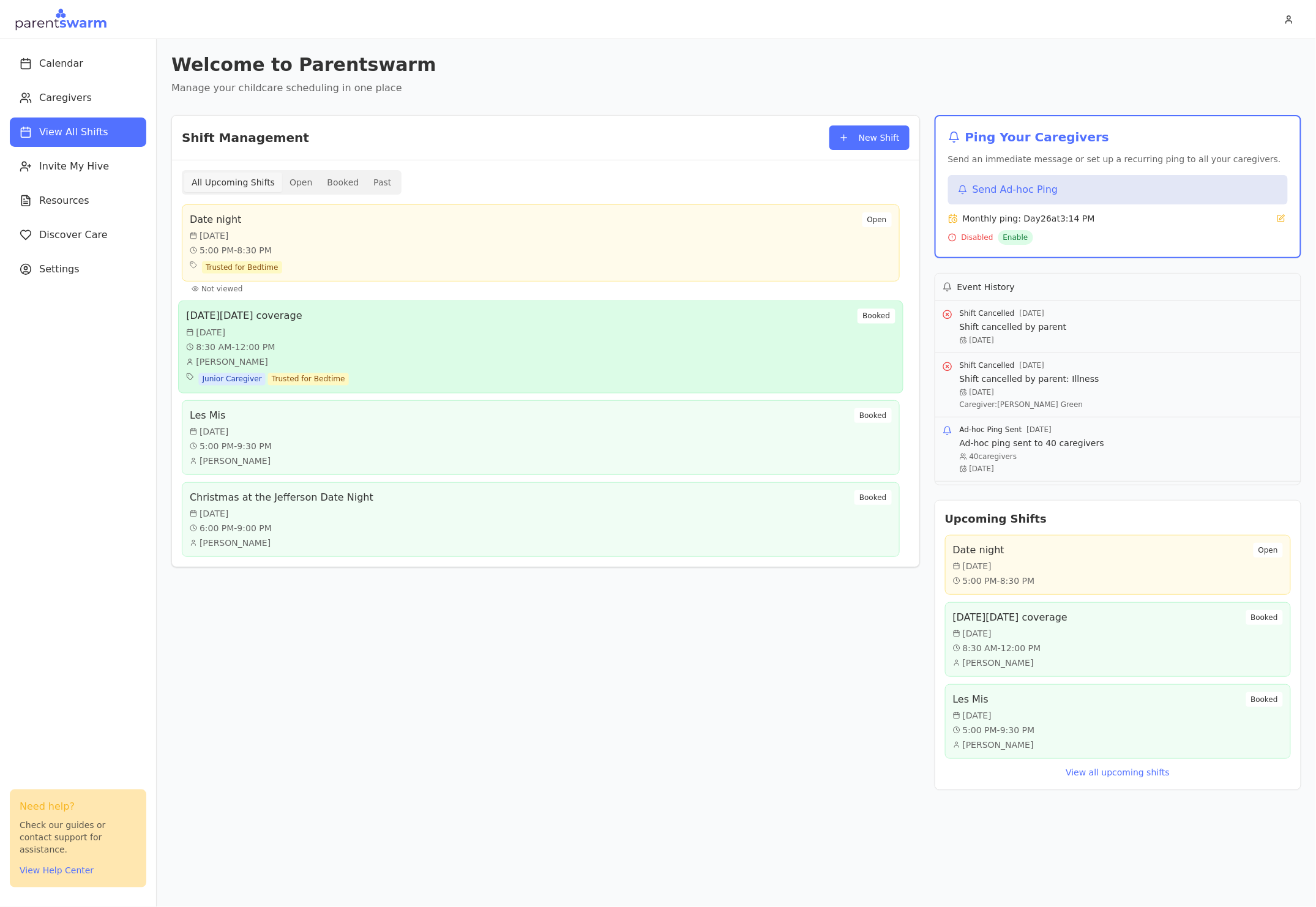
click at [267, 365] on div "[PERSON_NAME]" at bounding box center [267, 362] width 162 height 12
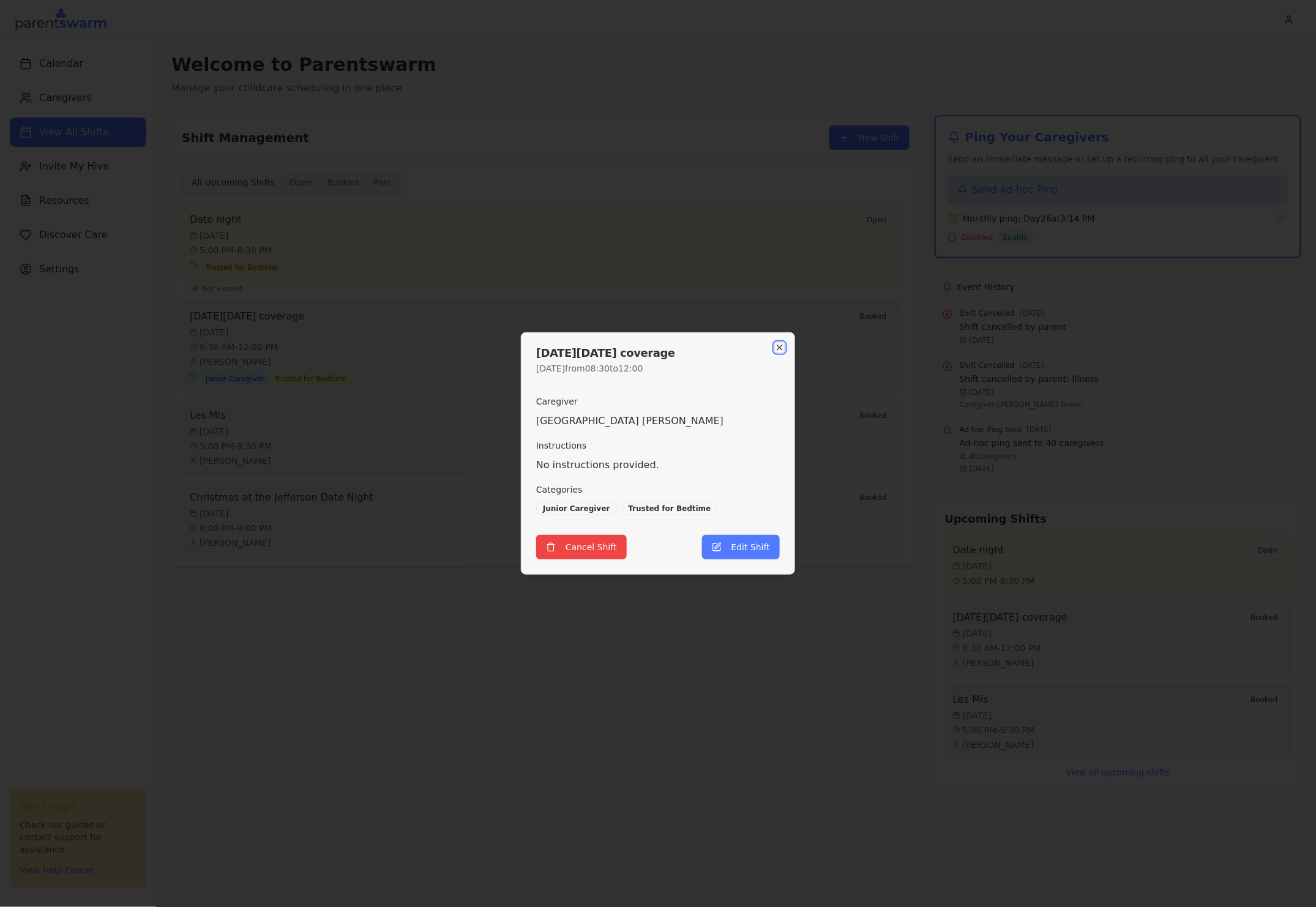
click at [782, 348] on icon "button" at bounding box center [780, 347] width 10 height 10
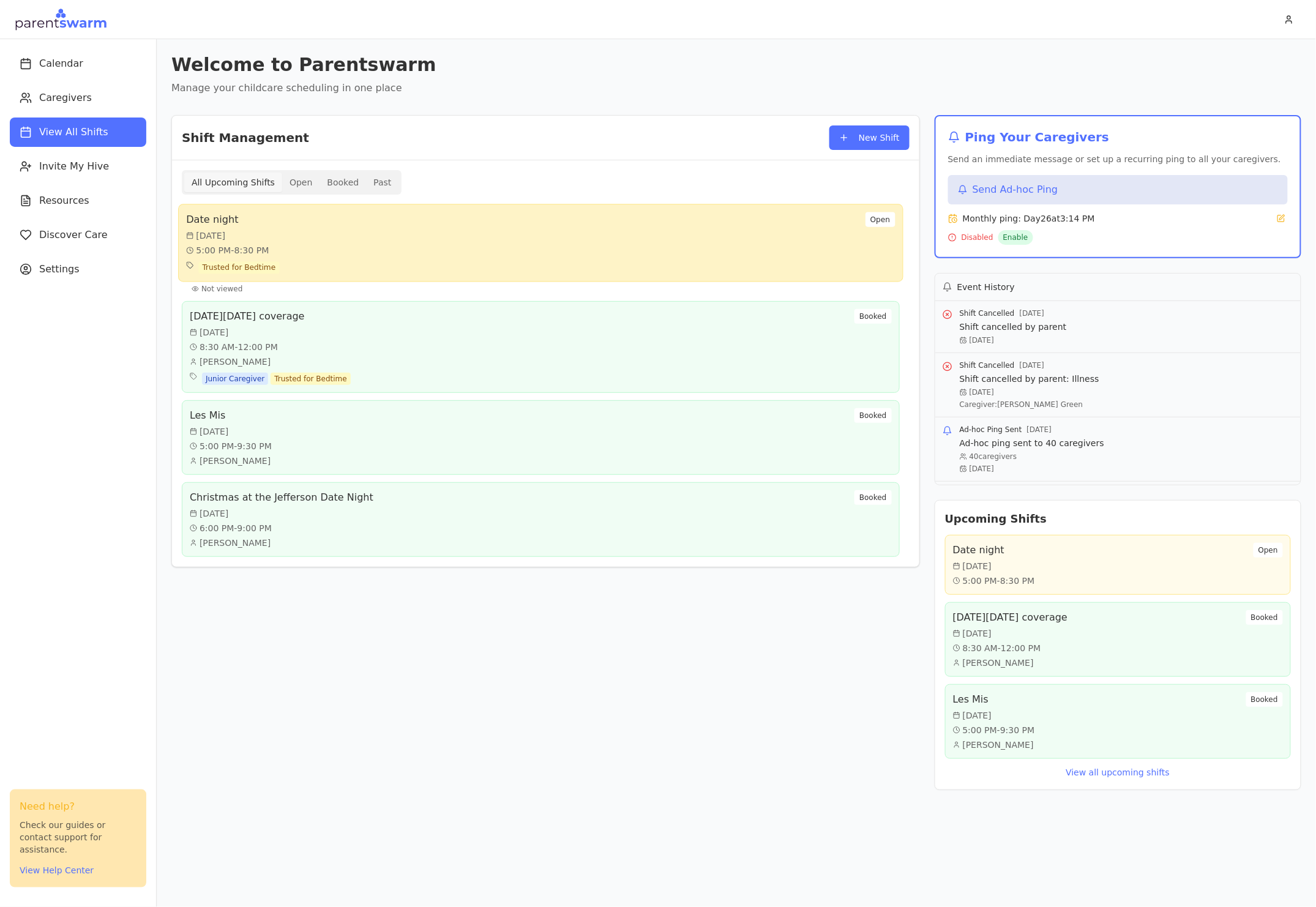
click at [674, 254] on div "Date night [DATE] 5:00 PM - 8:30 PM Trusted for Bedtime Open" at bounding box center [540, 243] width 709 height 62
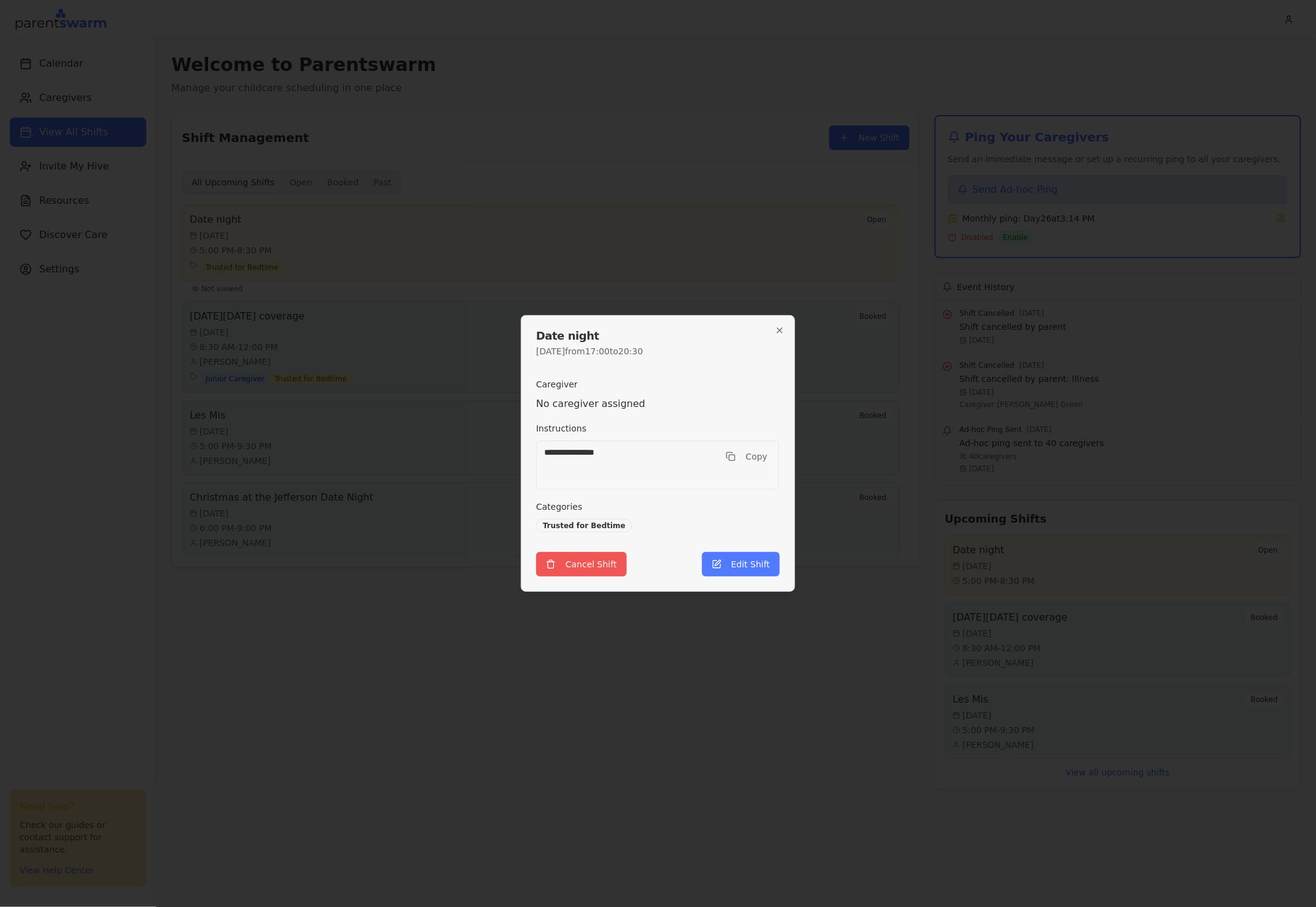
click at [584, 566] on button "Cancel Shift" at bounding box center [581, 564] width 91 height 25
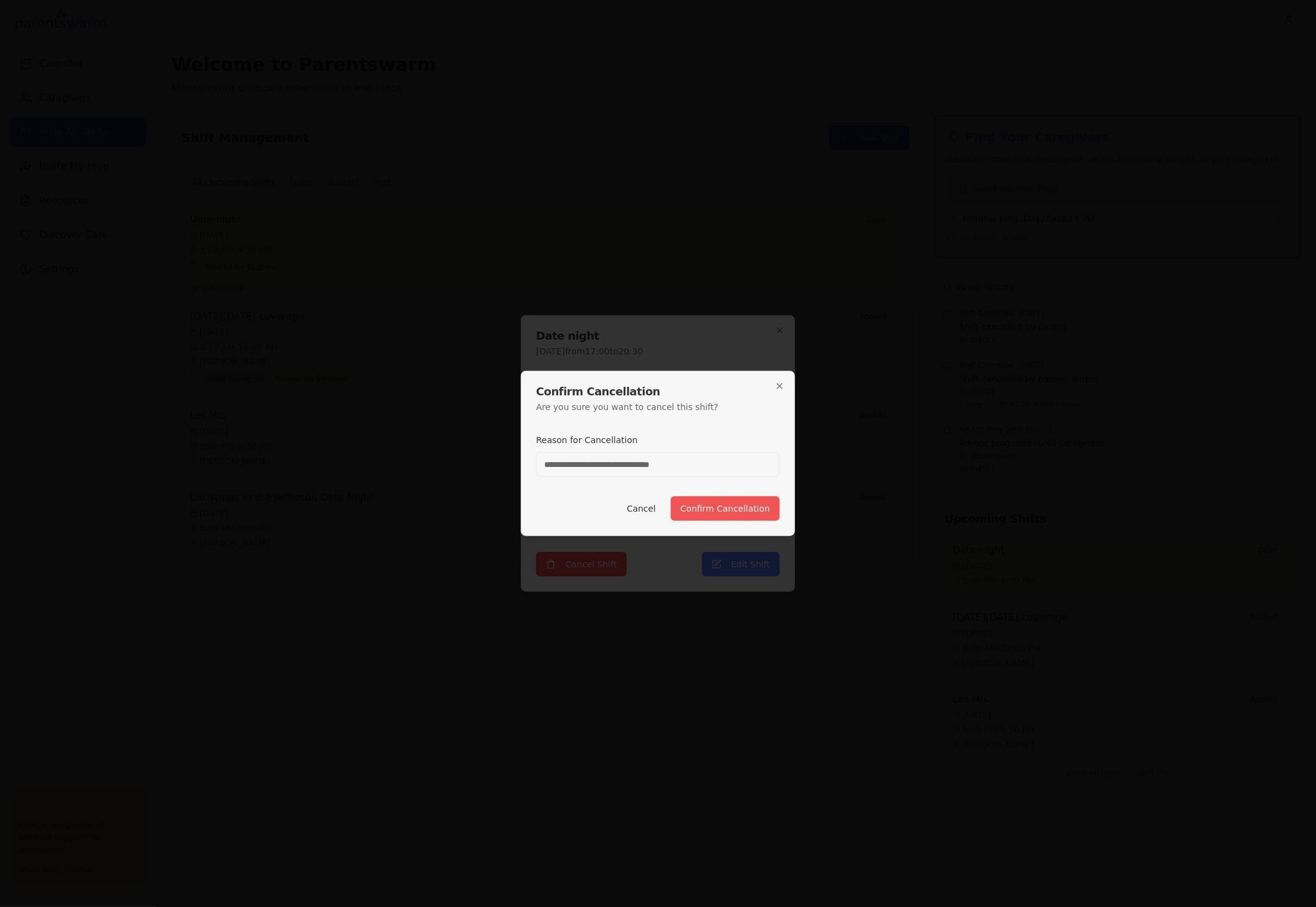
click at [759, 508] on button "Confirm Cancellation" at bounding box center [725, 509] width 109 height 25
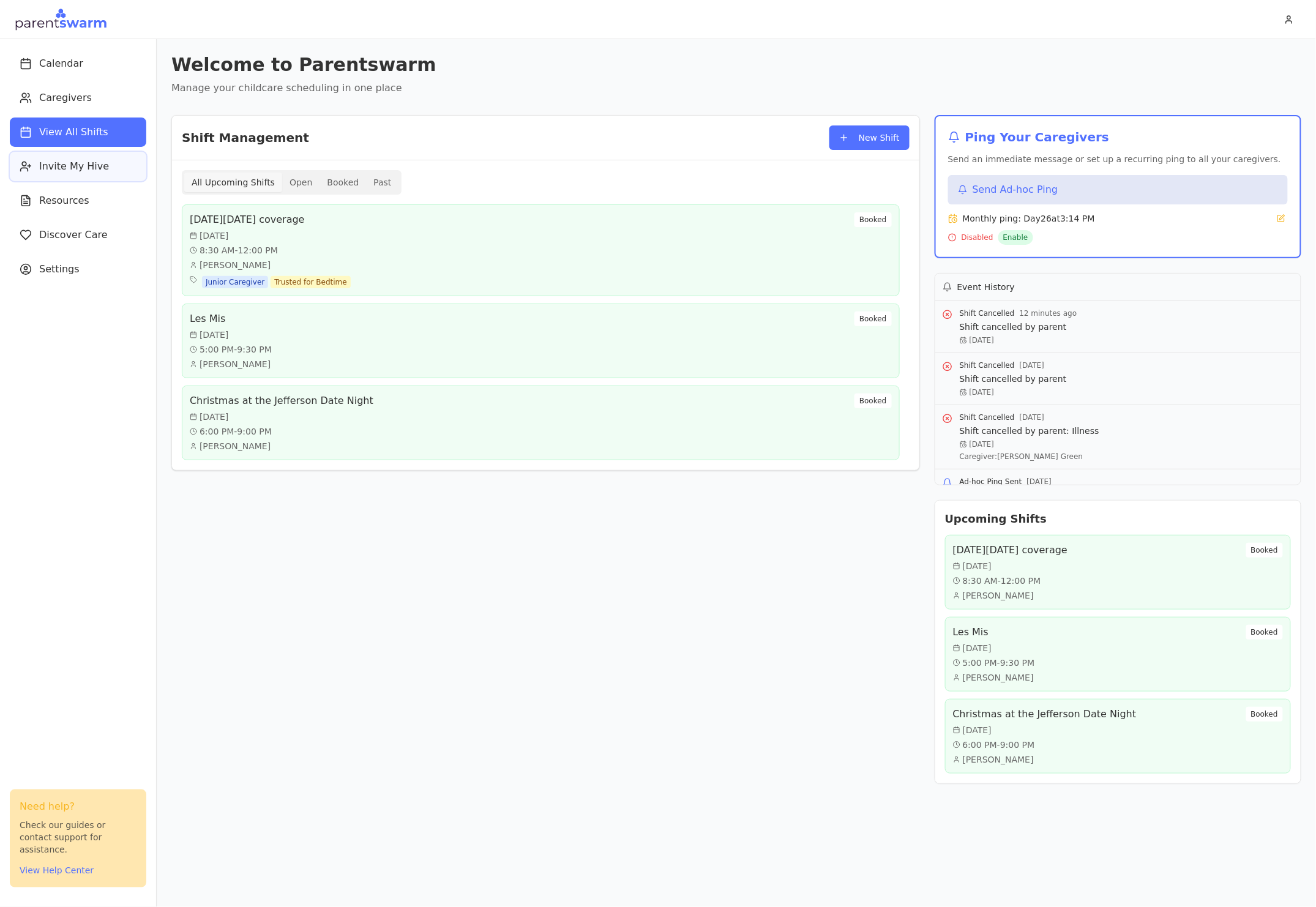
click at [77, 159] on span "Invite My Hive" at bounding box center [74, 166] width 70 height 15
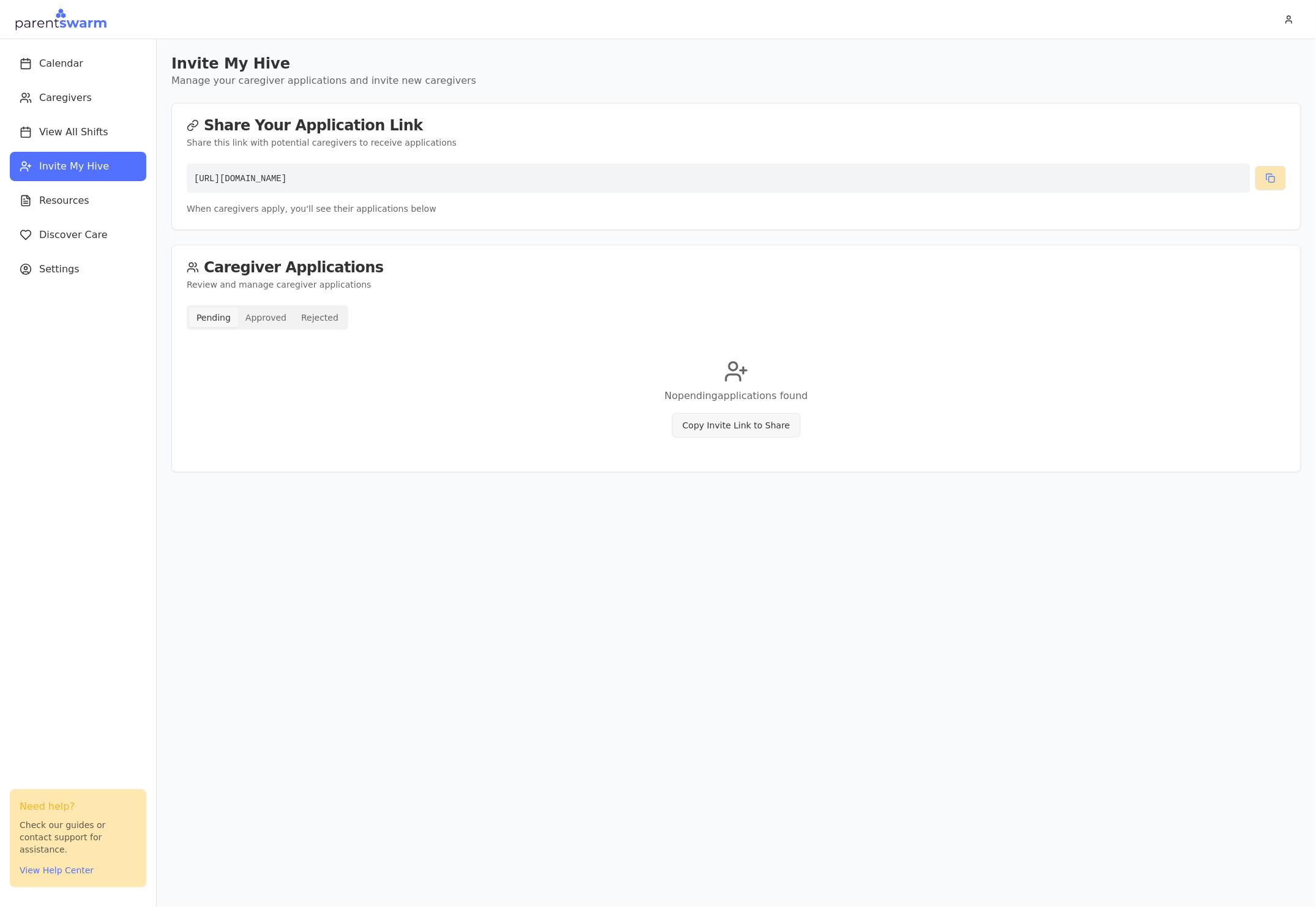
click at [1263, 177] on button at bounding box center [1270, 178] width 30 height 25
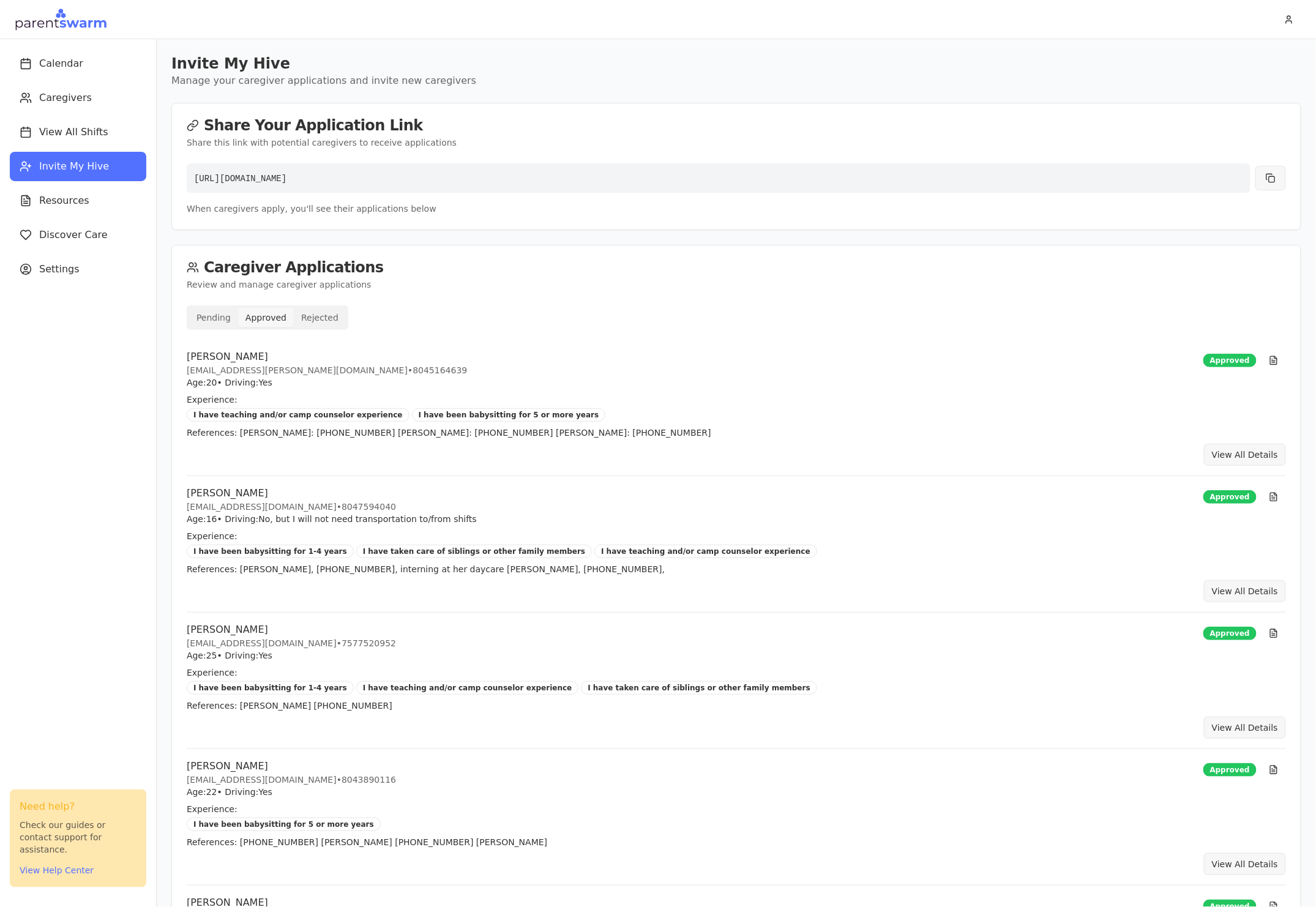
click at [275, 323] on button "Approved" at bounding box center [266, 317] width 56 height 19
click at [1266, 454] on button "View All Details" at bounding box center [1245, 455] width 82 height 22
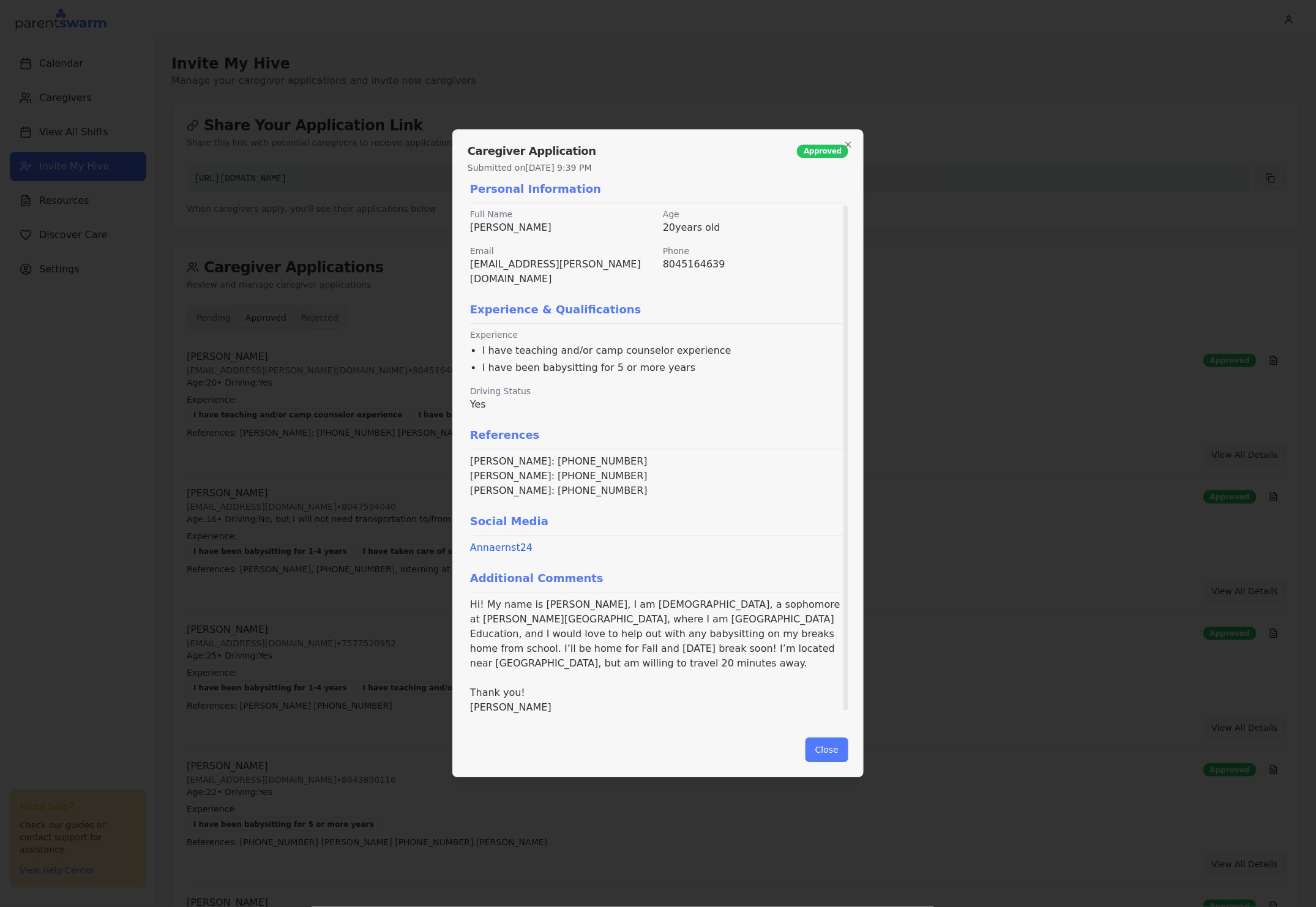
scroll to position [42, 0]
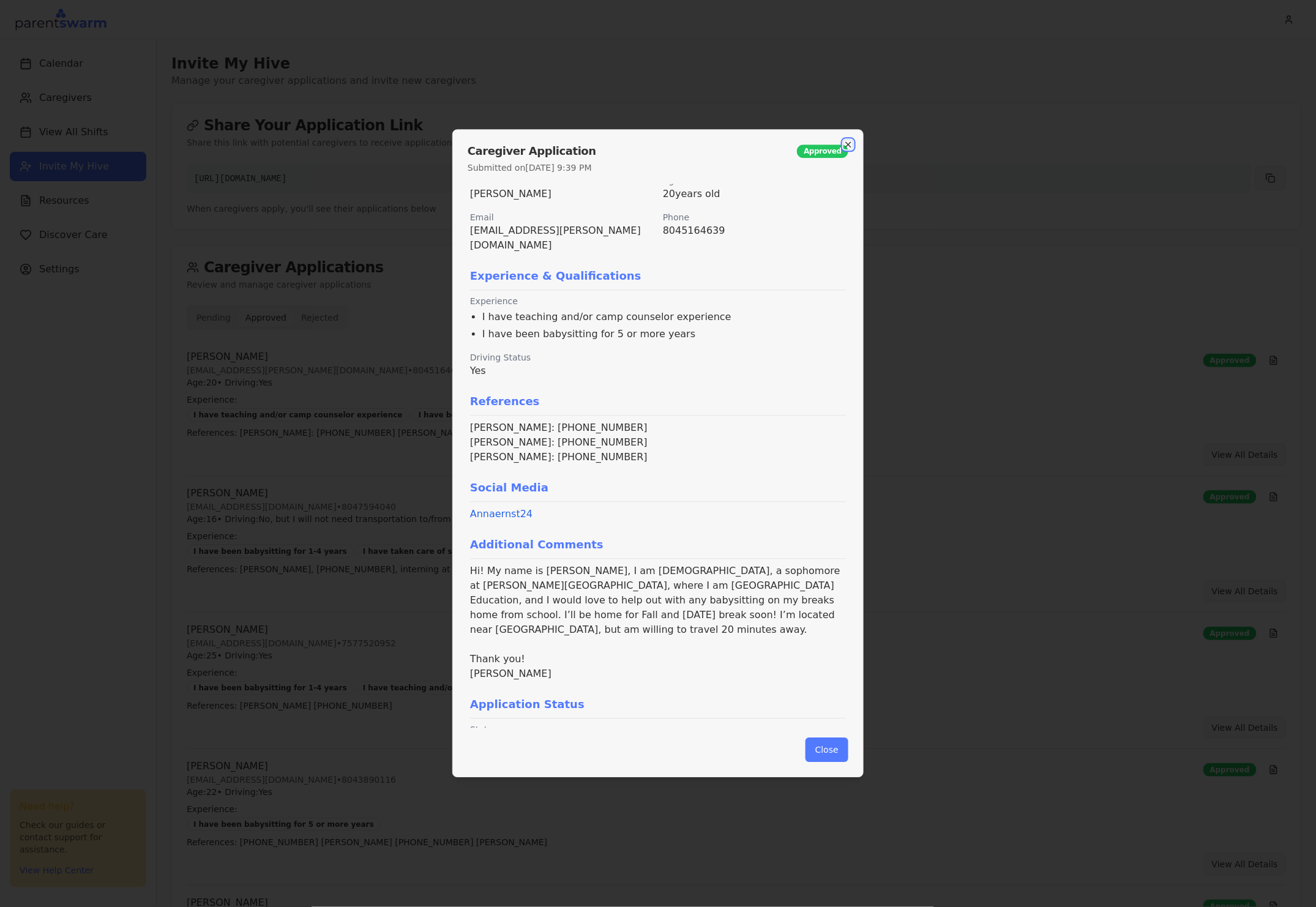
click at [846, 143] on icon "button" at bounding box center [848, 145] width 10 height 10
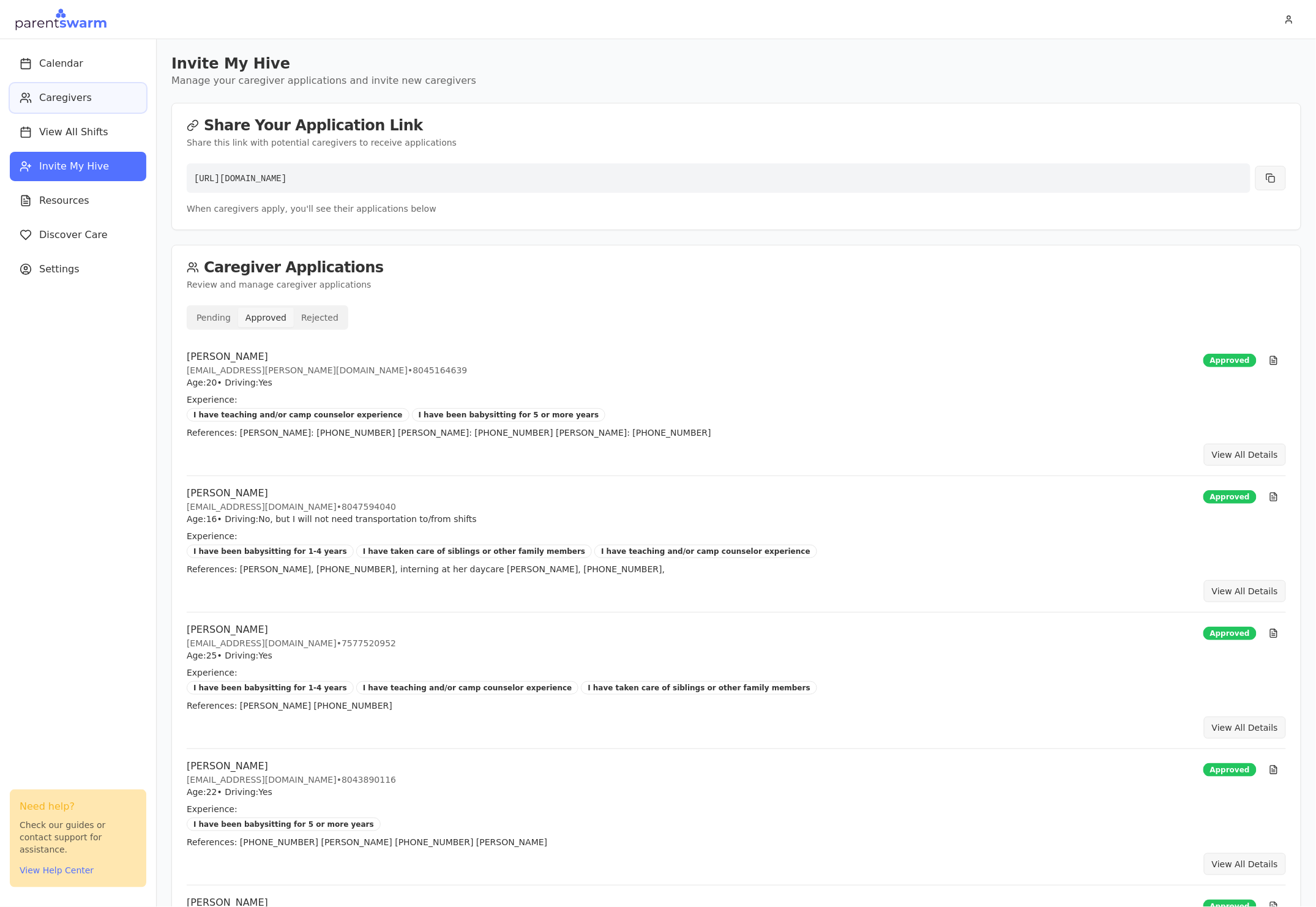
click at [91, 107] on button "Caregivers" at bounding box center [79, 98] width 137 height 30
